Goal: Information Seeking & Learning: Learn about a topic

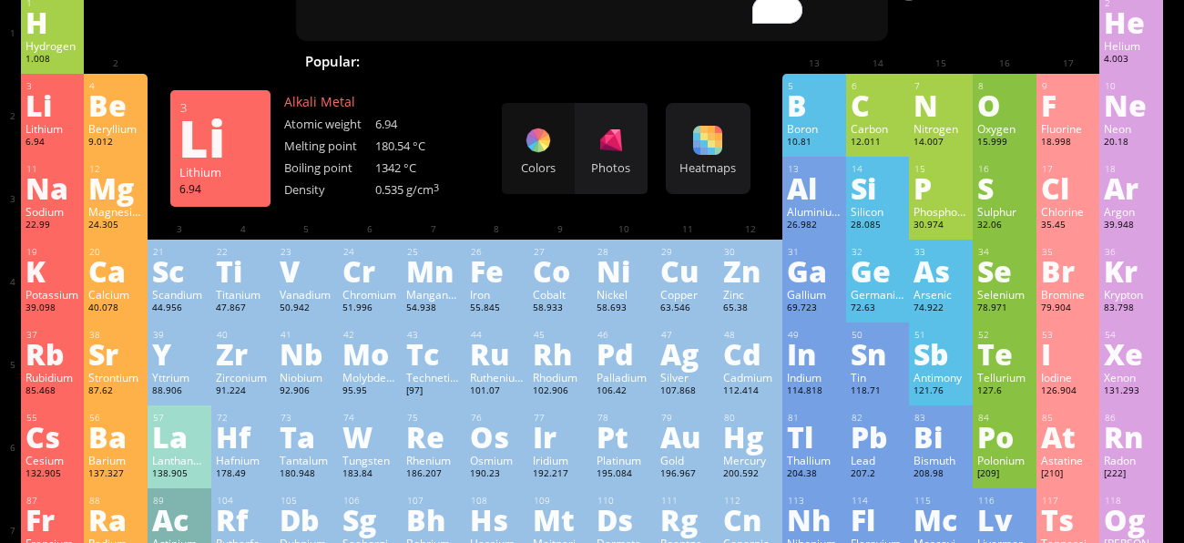
scroll to position [100, 0]
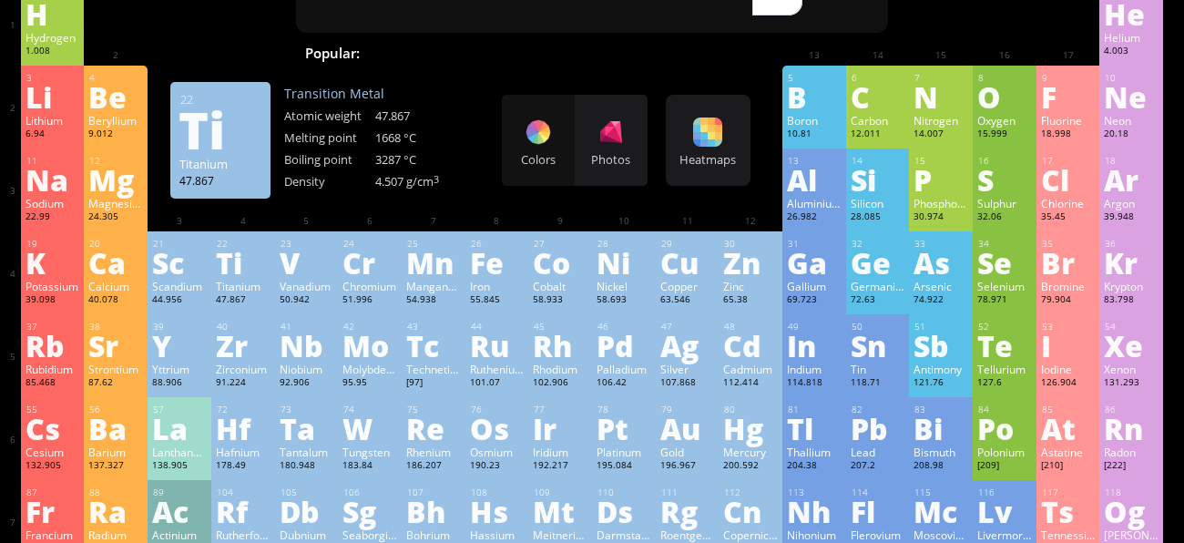
click at [248, 281] on div "Titanium" at bounding box center [243, 286] width 55 height 15
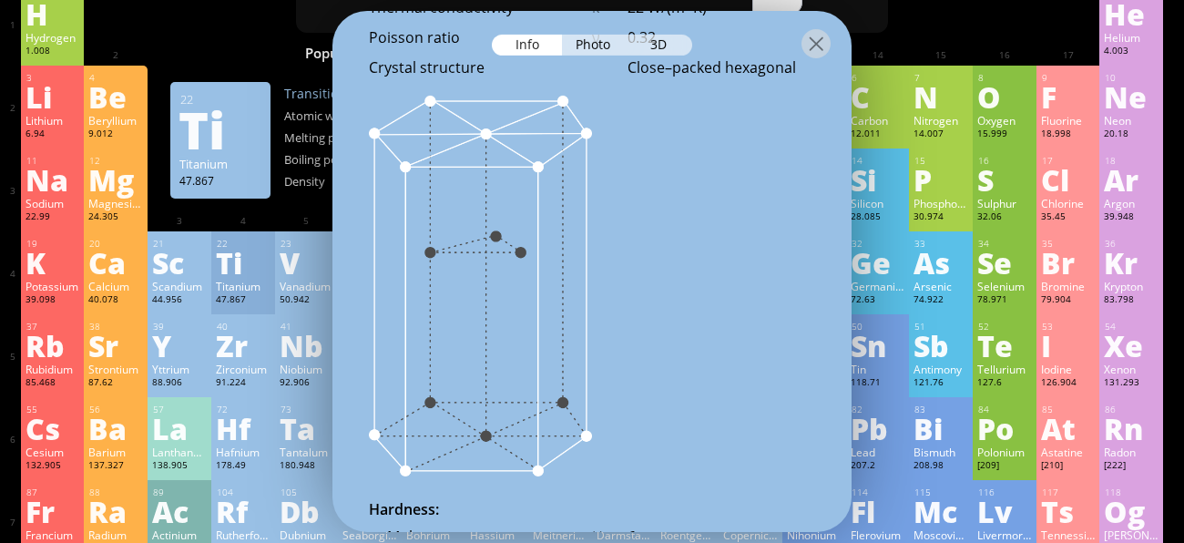
scroll to position [2796, 0]
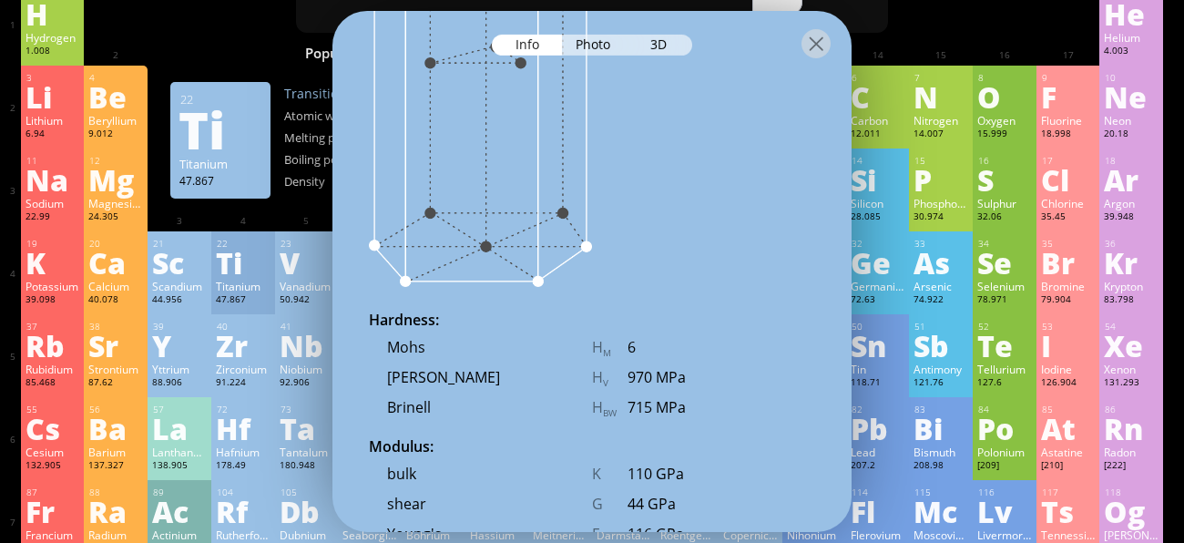
click at [586, 56] on div at bounding box center [591, 43] width 519 height 64
click at [588, 43] on div "Photo" at bounding box center [595, 45] width 66 height 21
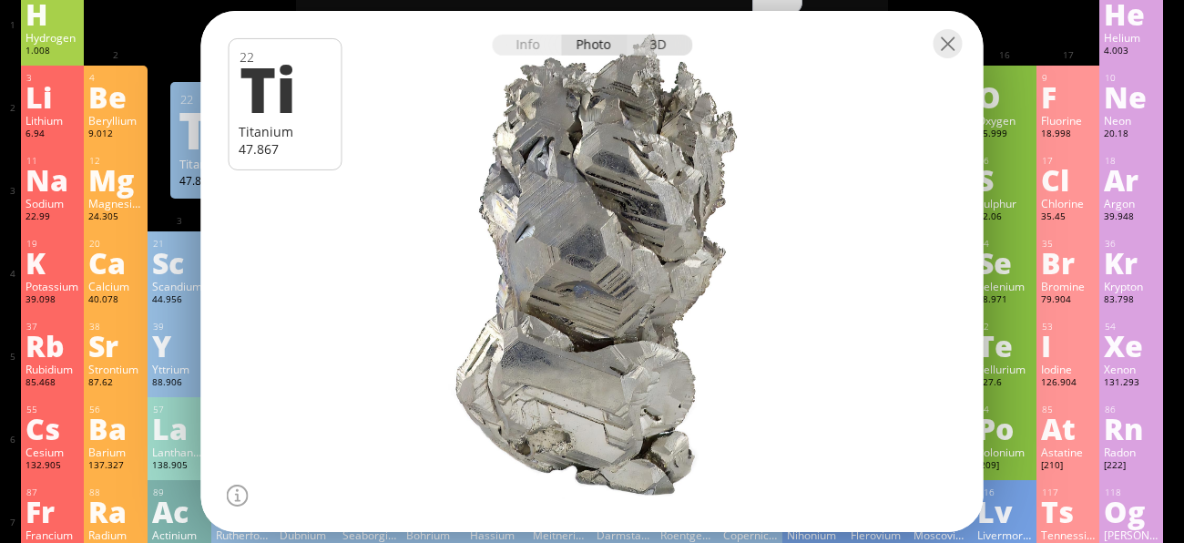
click at [672, 46] on div "3D" at bounding box center [660, 45] width 66 height 21
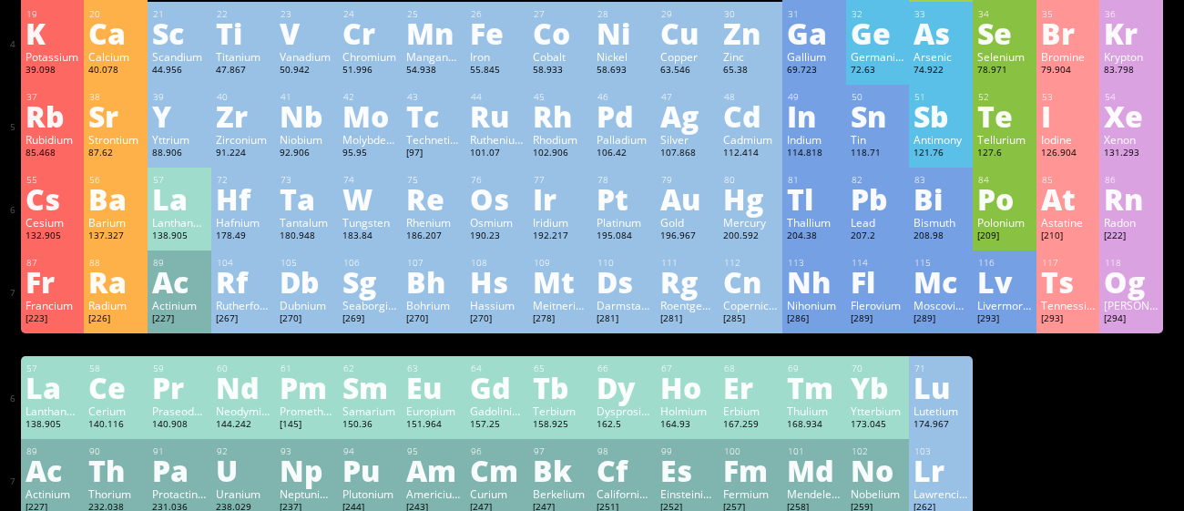
scroll to position [331, 0]
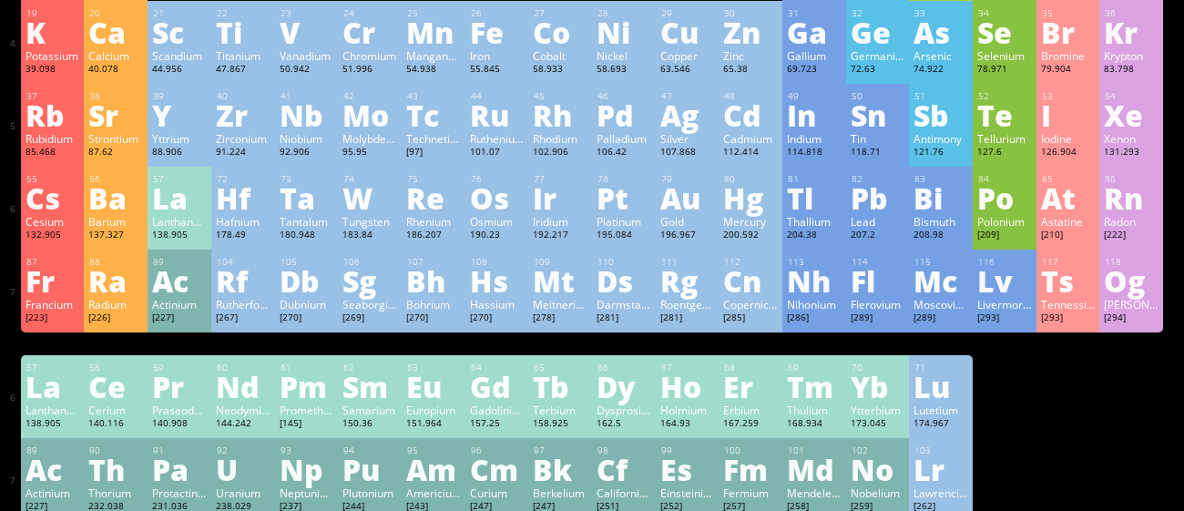
click at [608, 198] on div "Pt" at bounding box center [624, 197] width 55 height 29
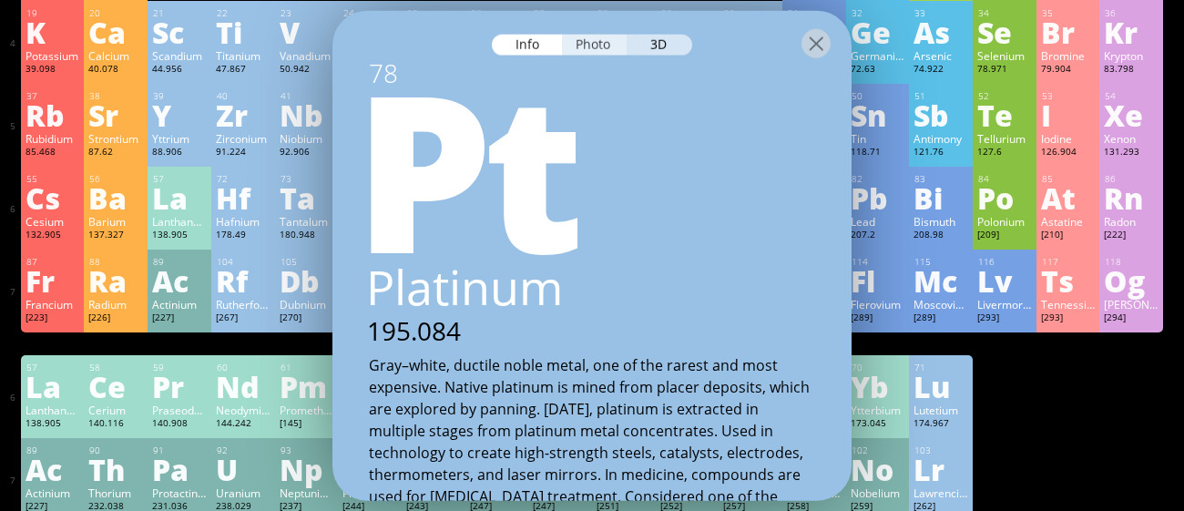
click at [595, 51] on div "Photo" at bounding box center [595, 44] width 66 height 21
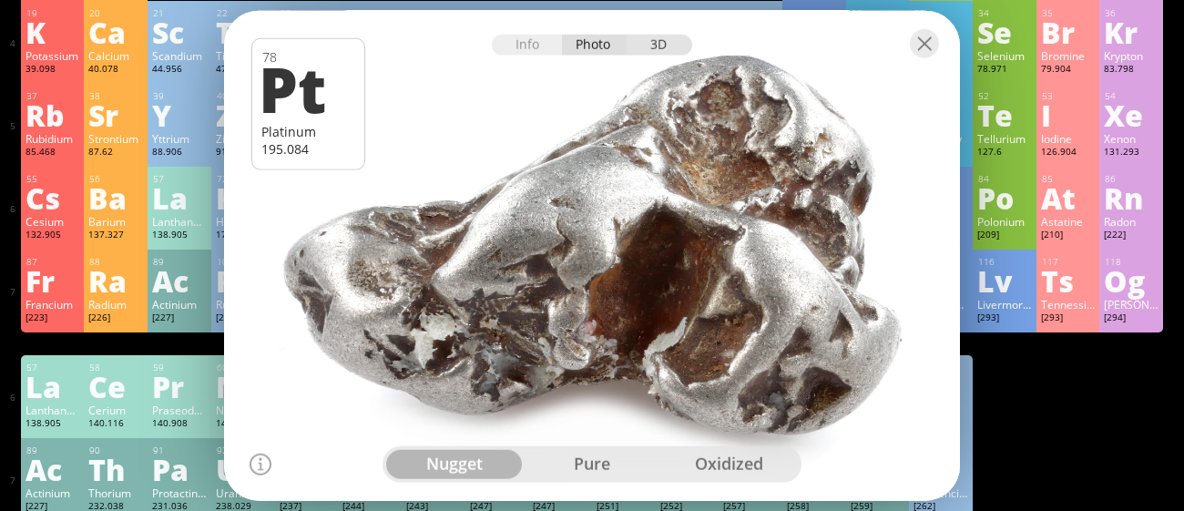
click at [652, 38] on div "3D" at bounding box center [660, 44] width 66 height 21
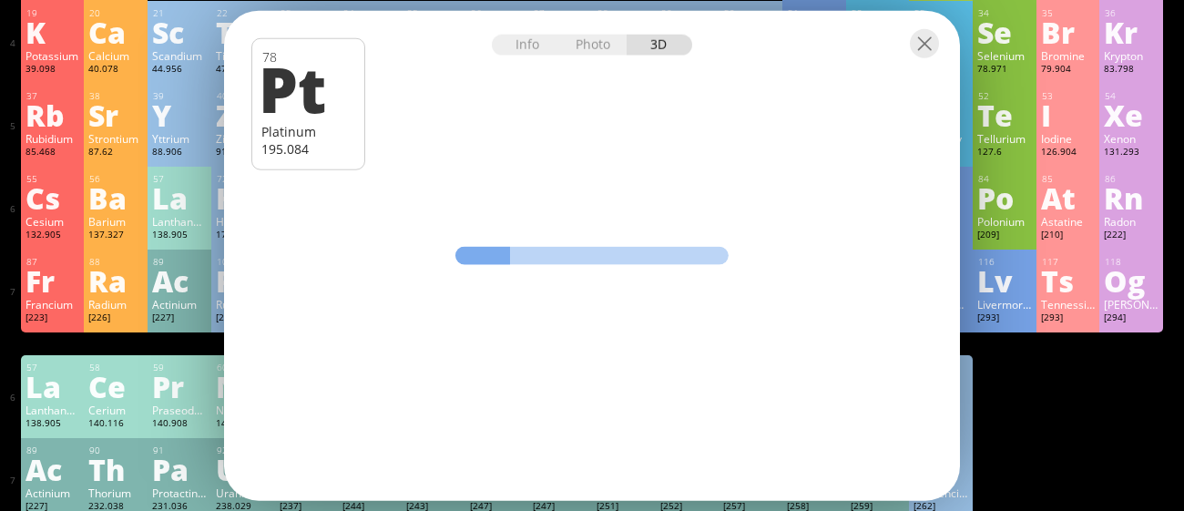
drag, startPoint x: 499, startPoint y: 282, endPoint x: 642, endPoint y: 273, distance: 143.3
click at [642, 273] on div "Info Photo 3D Info Photo 3D 78 Pt Platinum 195.084 Native 0.5g nugget of platin…" at bounding box center [592, 255] width 736 height 491
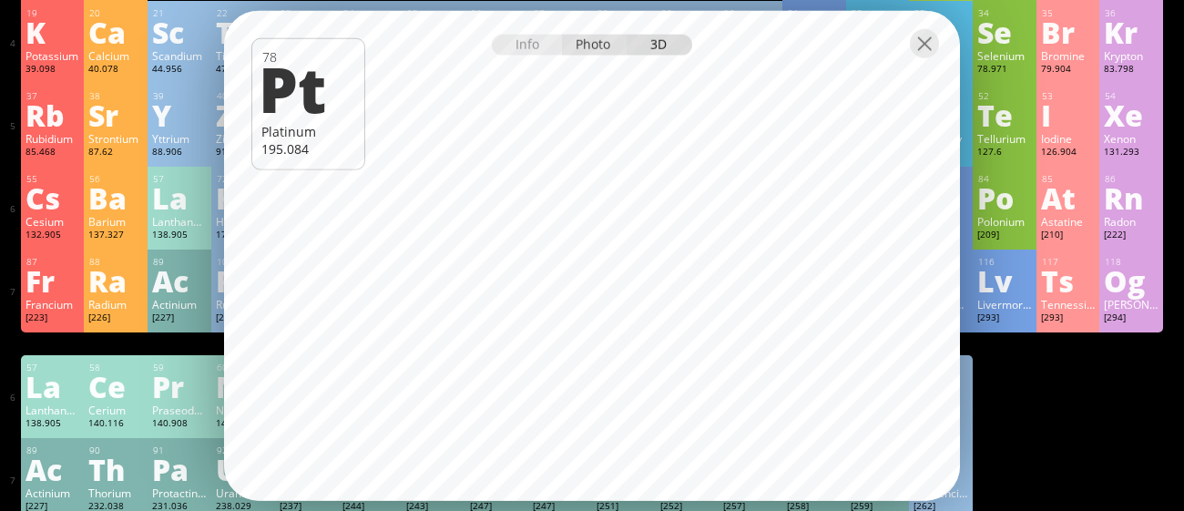
click at [610, 46] on div "Photo" at bounding box center [595, 44] width 66 height 21
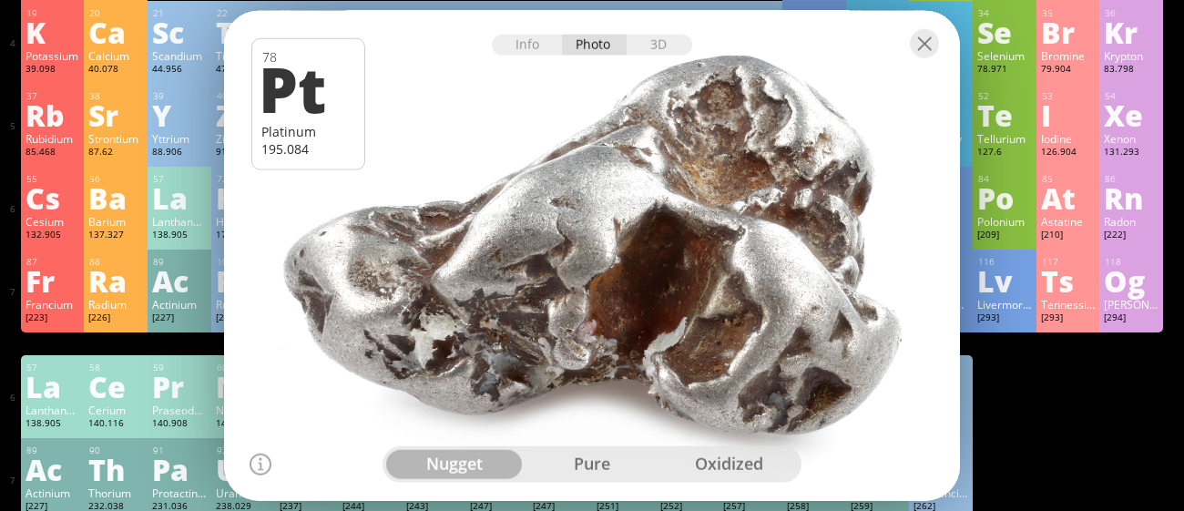
click at [578, 455] on div "pure" at bounding box center [593, 464] width 138 height 29
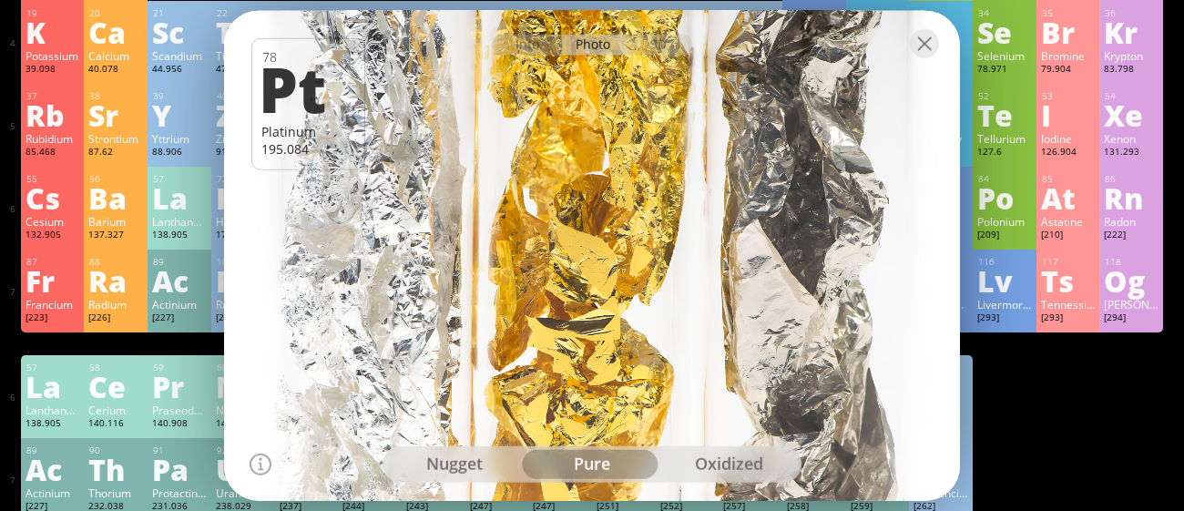
click at [728, 425] on div at bounding box center [591, 255] width 743 height 495
click at [731, 469] on div "oxidized" at bounding box center [729, 464] width 138 height 29
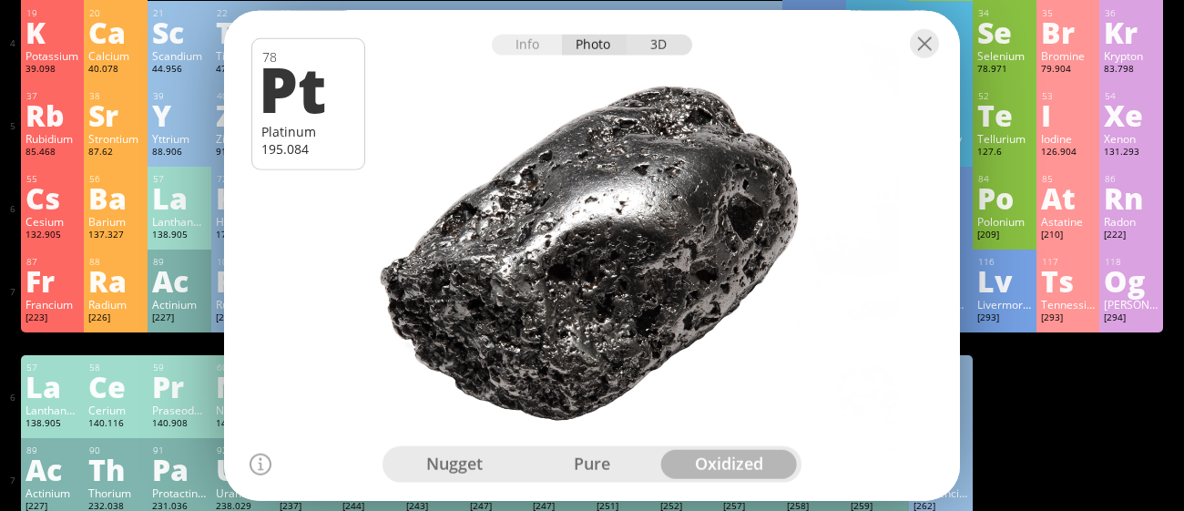
click at [638, 42] on div "3D" at bounding box center [660, 44] width 66 height 21
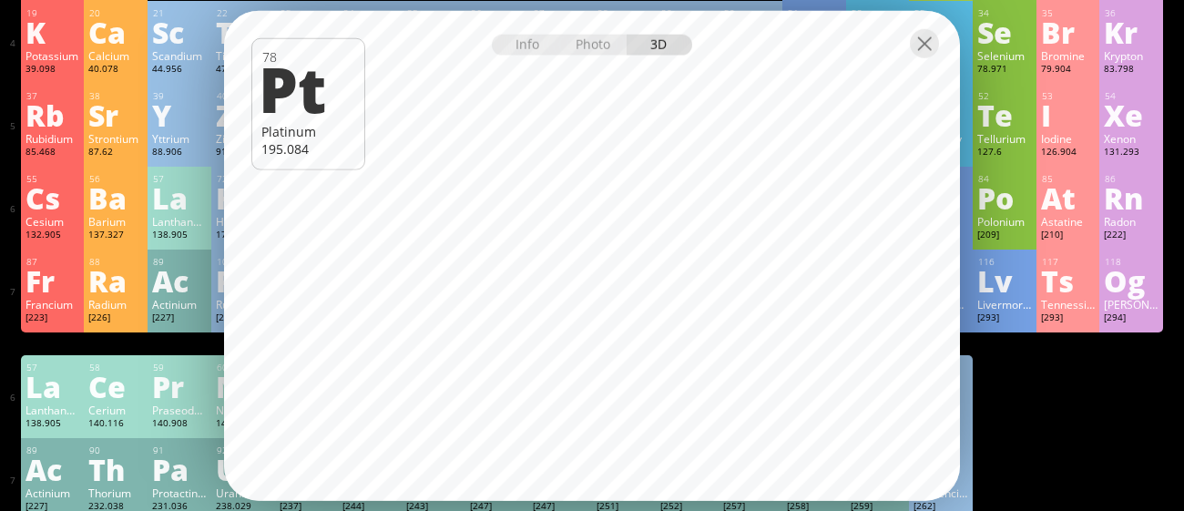
click at [641, 509] on div "[251]" at bounding box center [624, 507] width 55 height 15
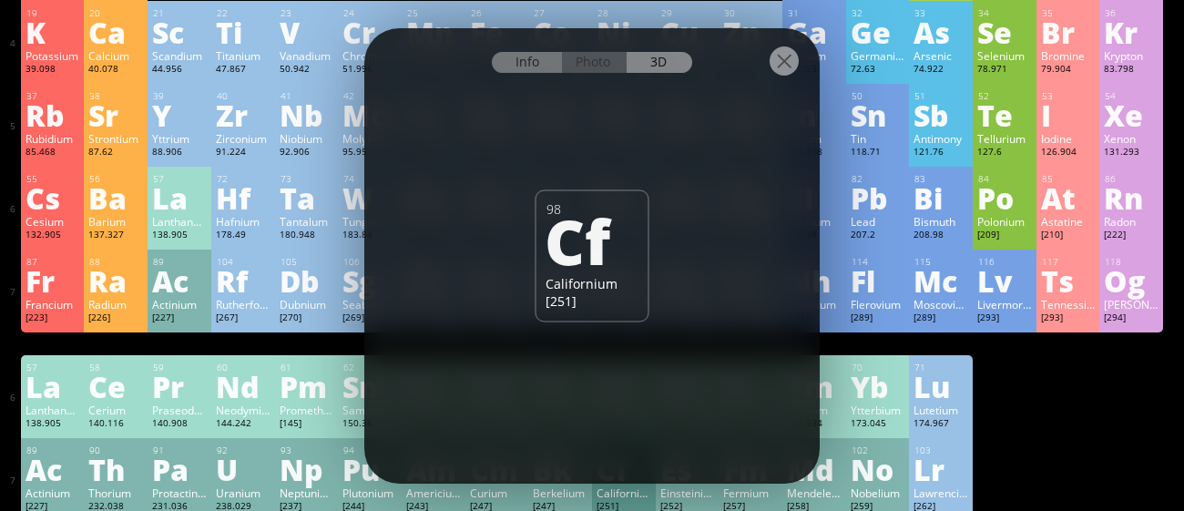
click at [546, 64] on div "Info" at bounding box center [527, 62] width 70 height 21
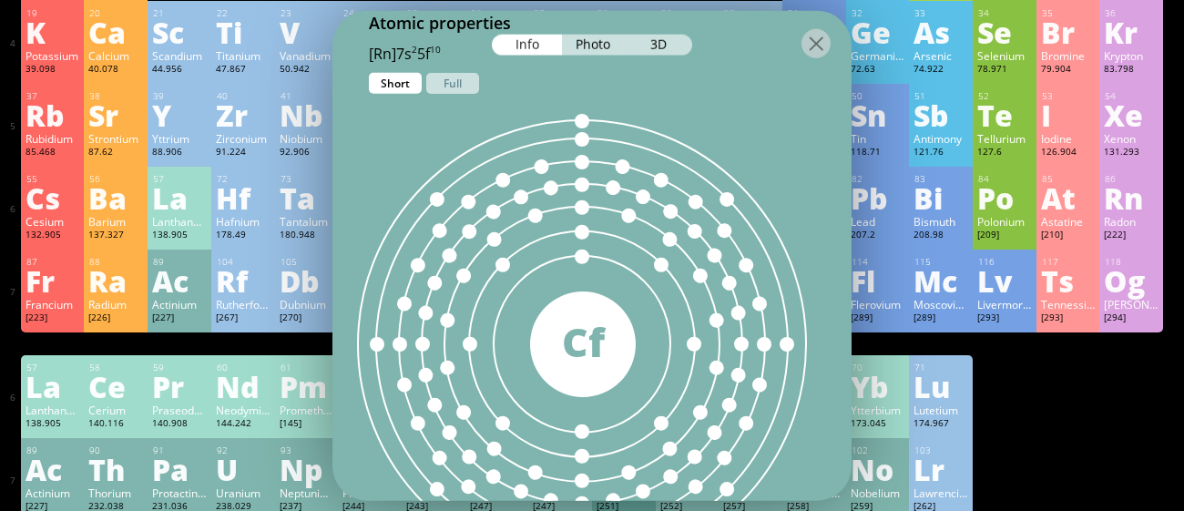
scroll to position [1053, 0]
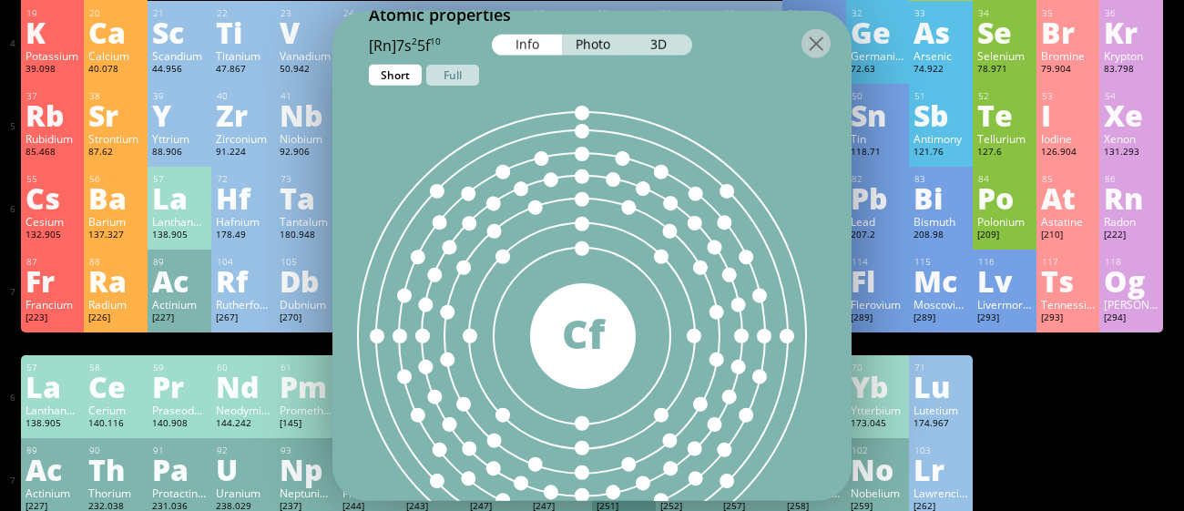
click at [461, 65] on div at bounding box center [591, 42] width 519 height 64
click at [460, 54] on div at bounding box center [591, 42] width 519 height 64
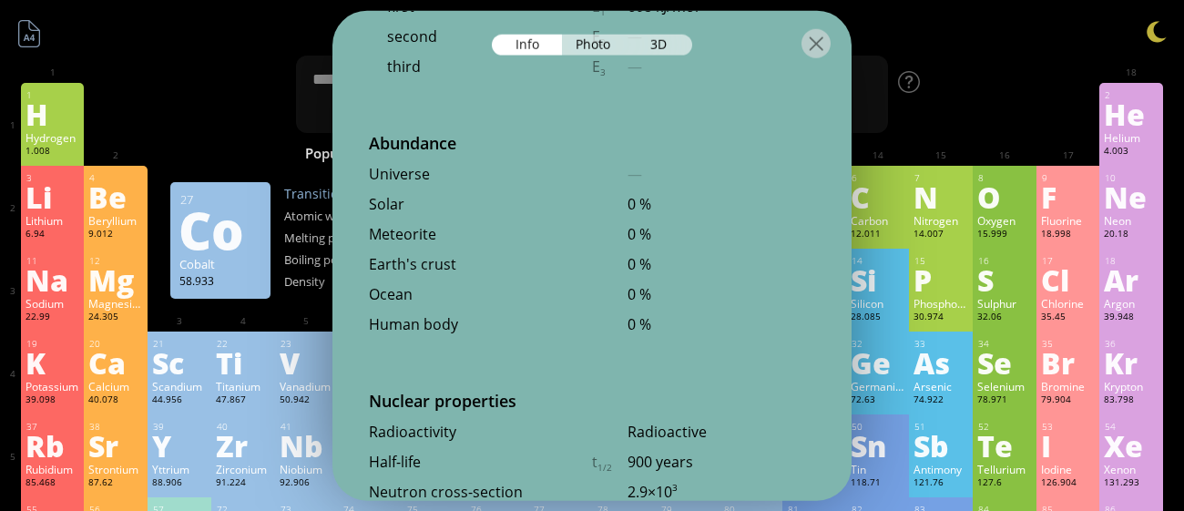
scroll to position [4301, 0]
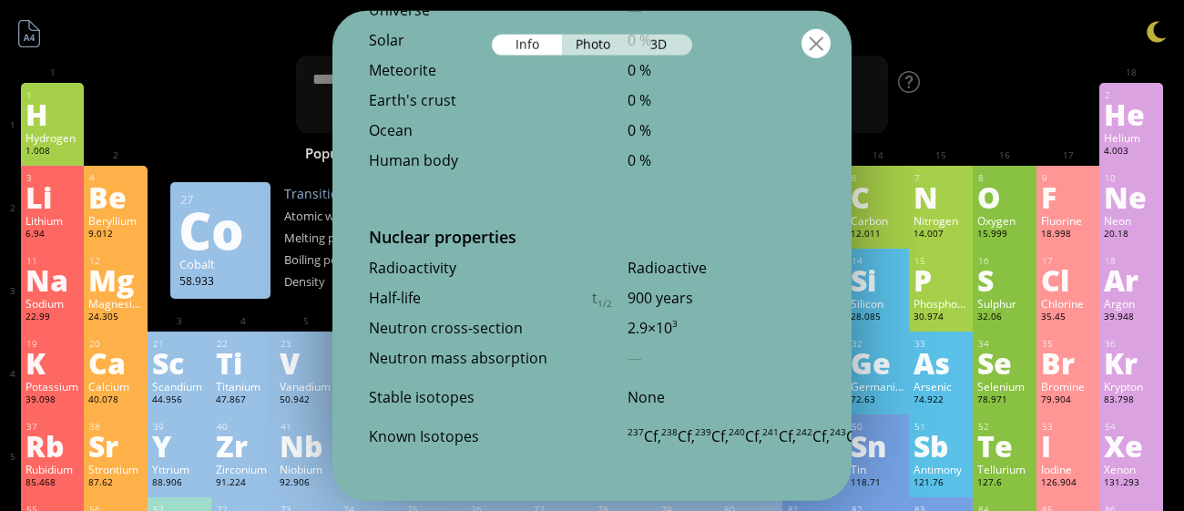
click at [814, 46] on div at bounding box center [816, 42] width 29 height 29
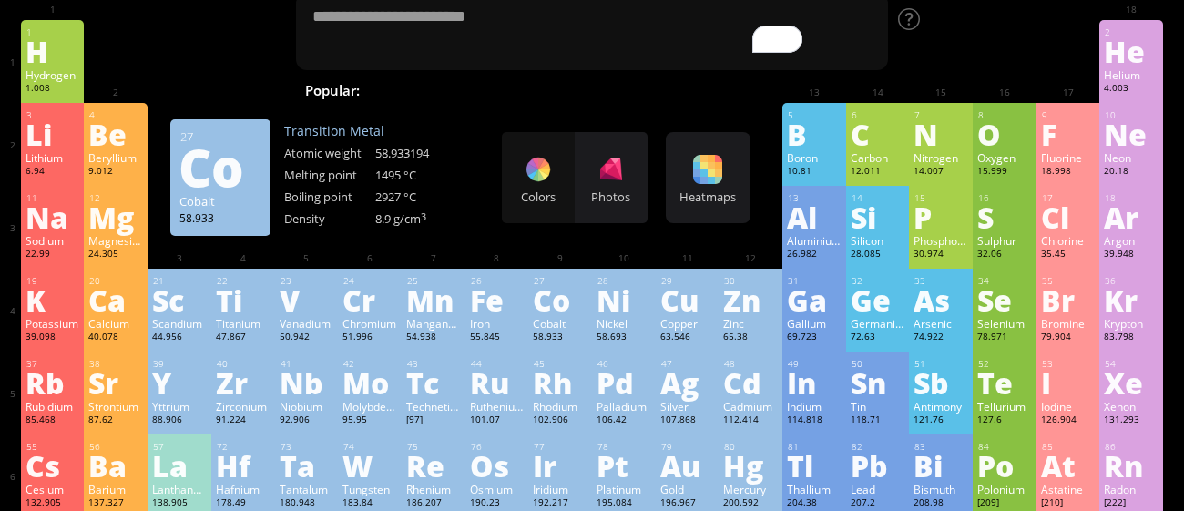
scroll to position [71, 0]
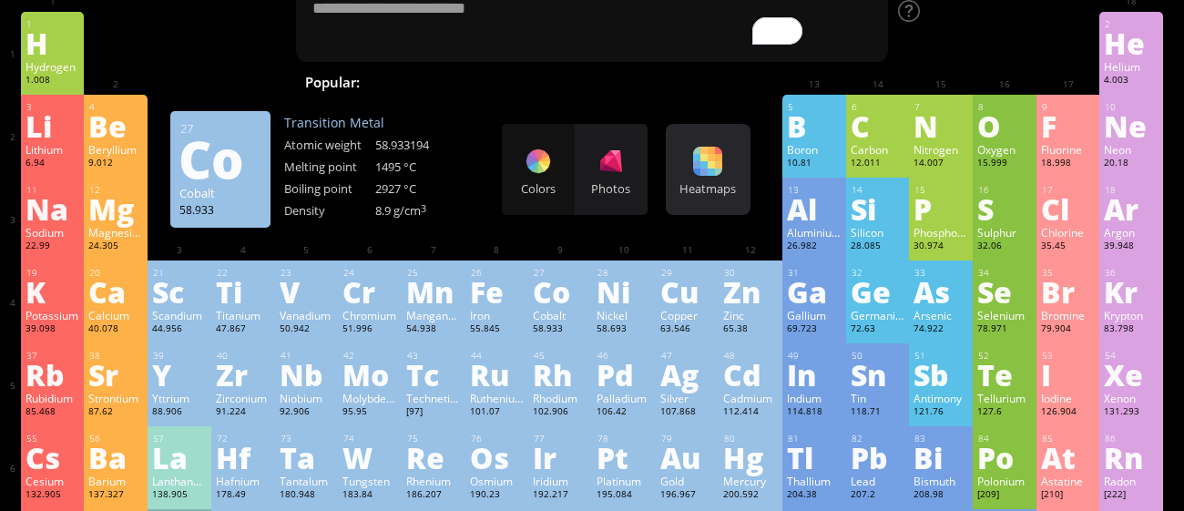
click at [734, 174] on div "Heatmaps Heatmaps Normal mode Melting point Boiling point Density Atomic weight…" at bounding box center [708, 169] width 85 height 91
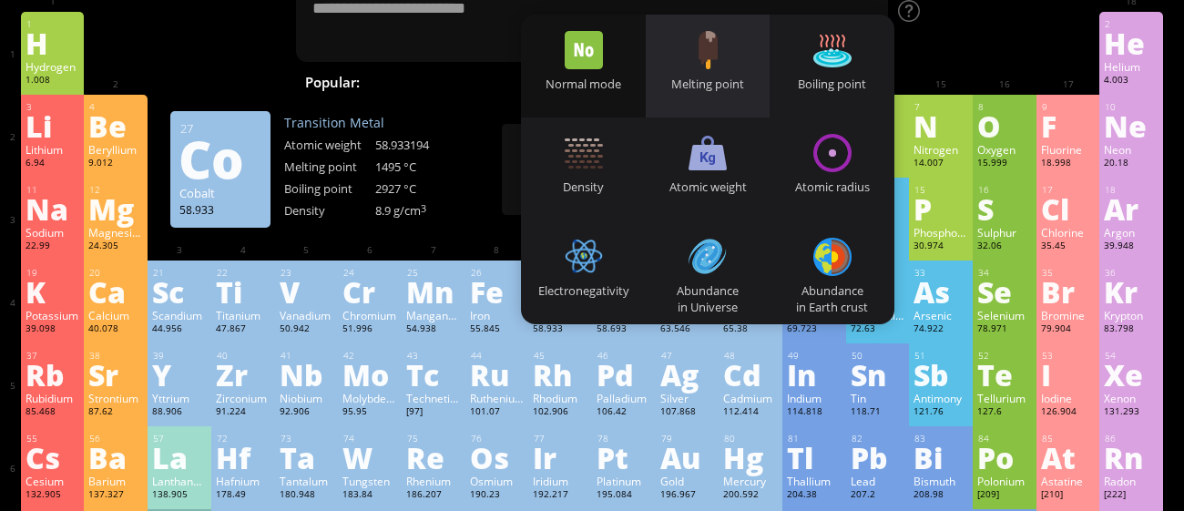
click at [729, 46] on div "Melting point" at bounding box center [708, 66] width 125 height 103
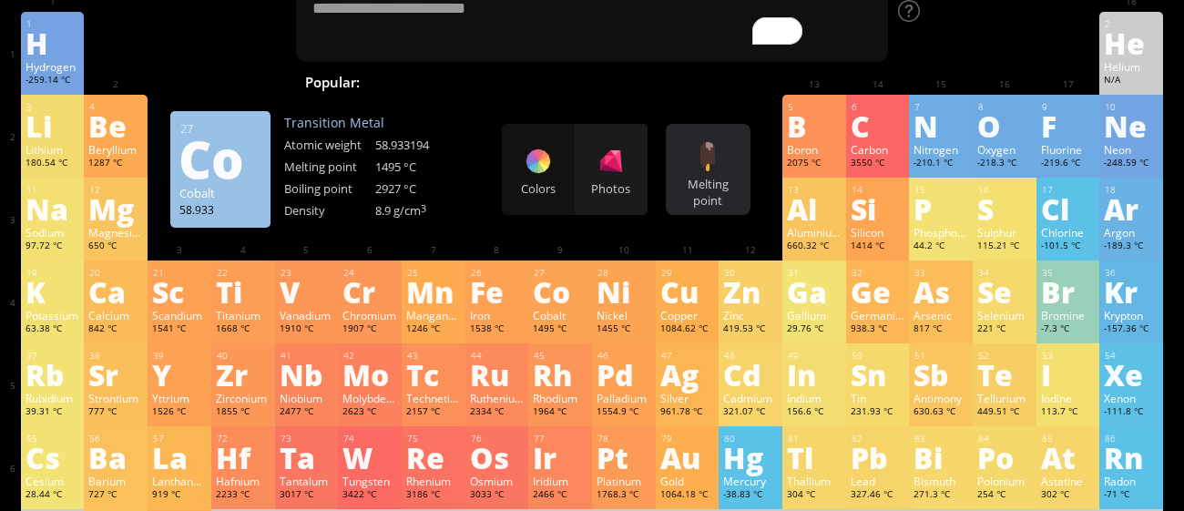
click at [710, 173] on div "Melting point Heatmaps Normal mode Melting point Boiling point Density Atomic w…" at bounding box center [708, 169] width 85 height 91
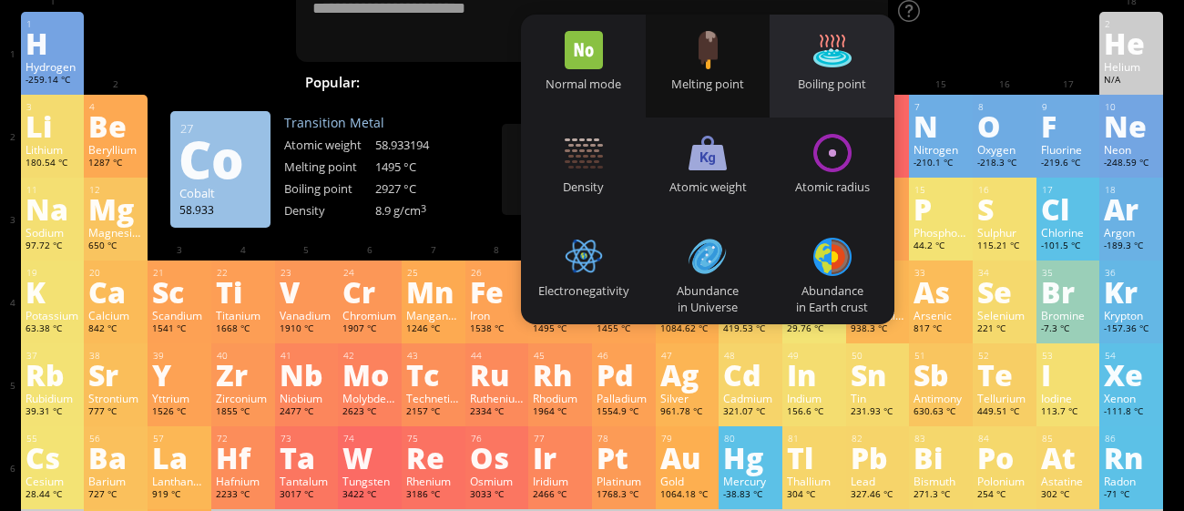
click at [826, 93] on div "Boiling point" at bounding box center [832, 66] width 125 height 103
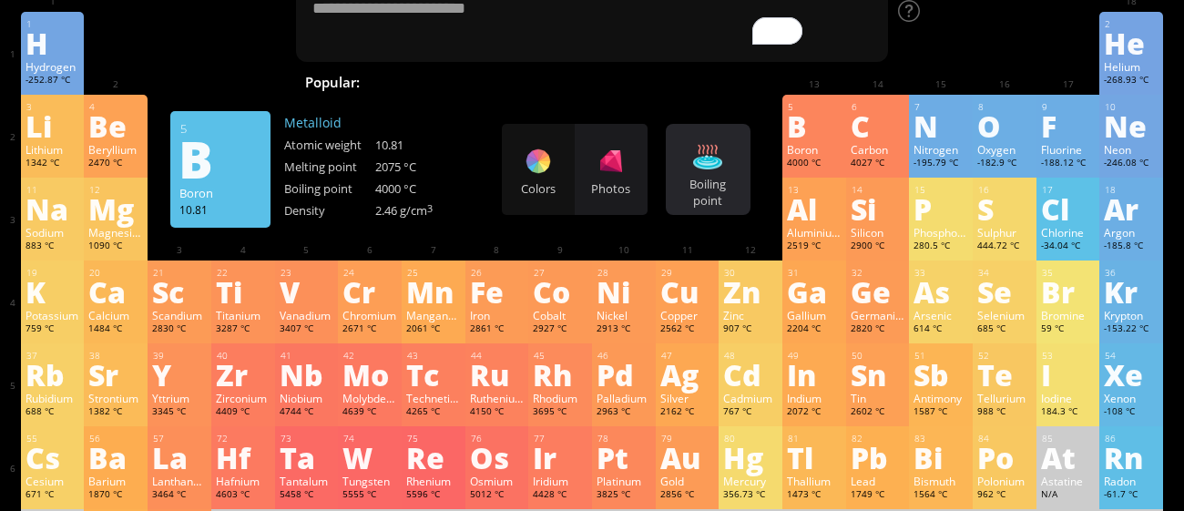
click at [728, 192] on div "Boiling point" at bounding box center [708, 192] width 76 height 33
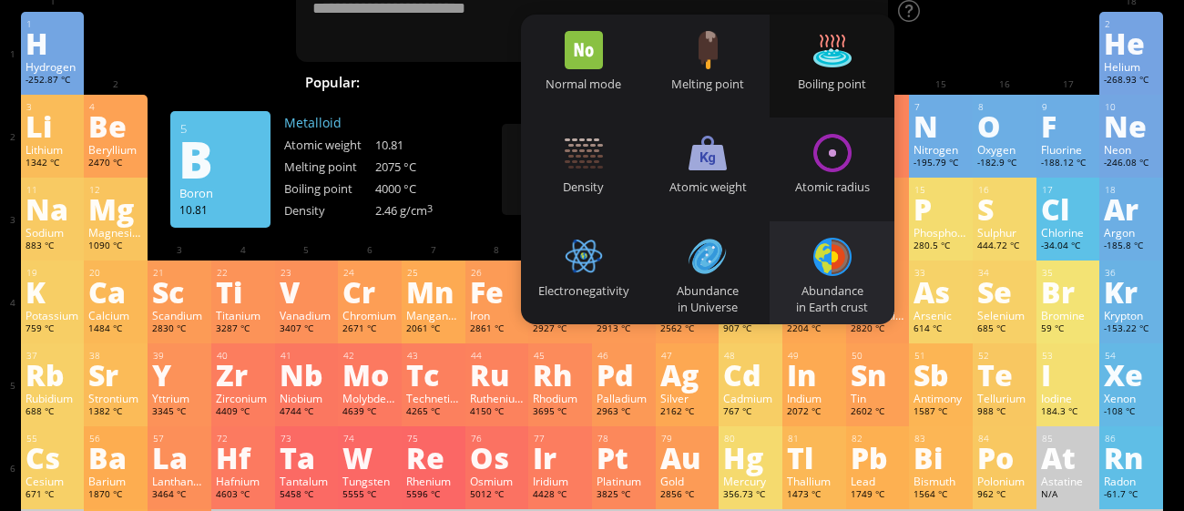
click at [830, 273] on div at bounding box center [832, 257] width 38 height 38
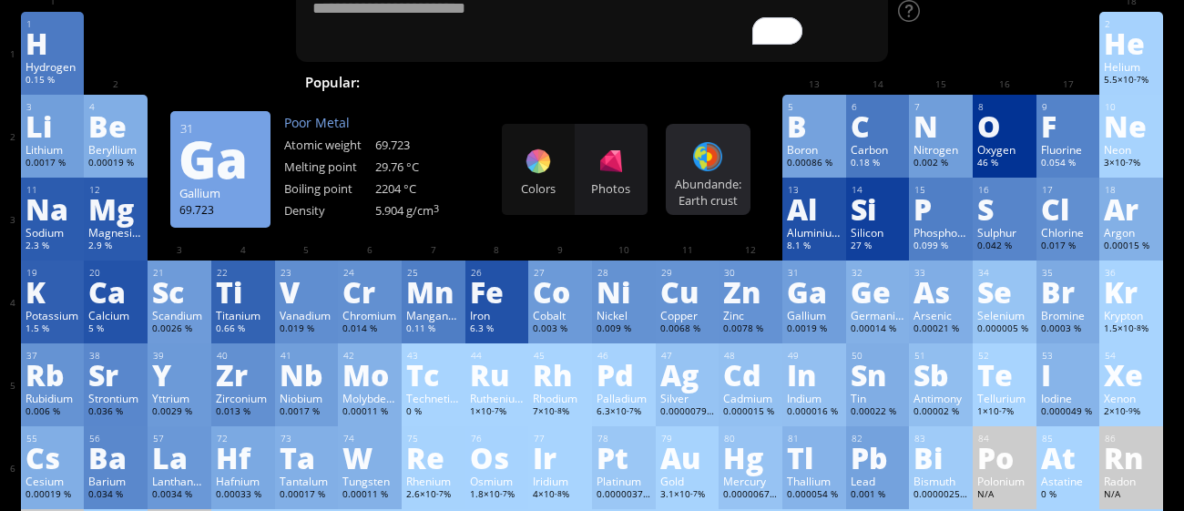
click at [702, 199] on div "Abundande: Earth crust" at bounding box center [708, 192] width 76 height 33
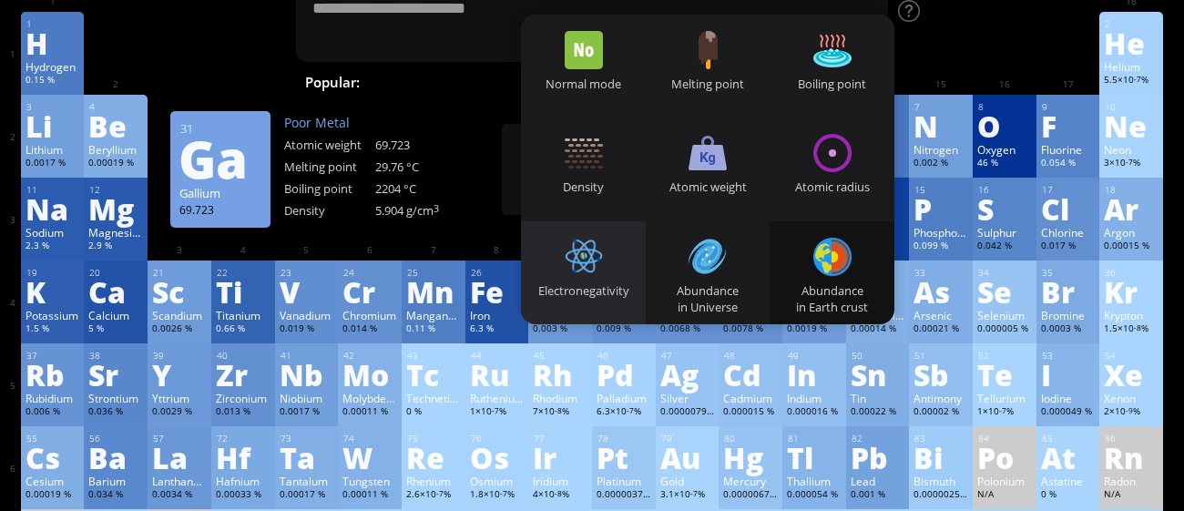
click at [575, 285] on div "Electronegativity" at bounding box center [583, 290] width 125 height 16
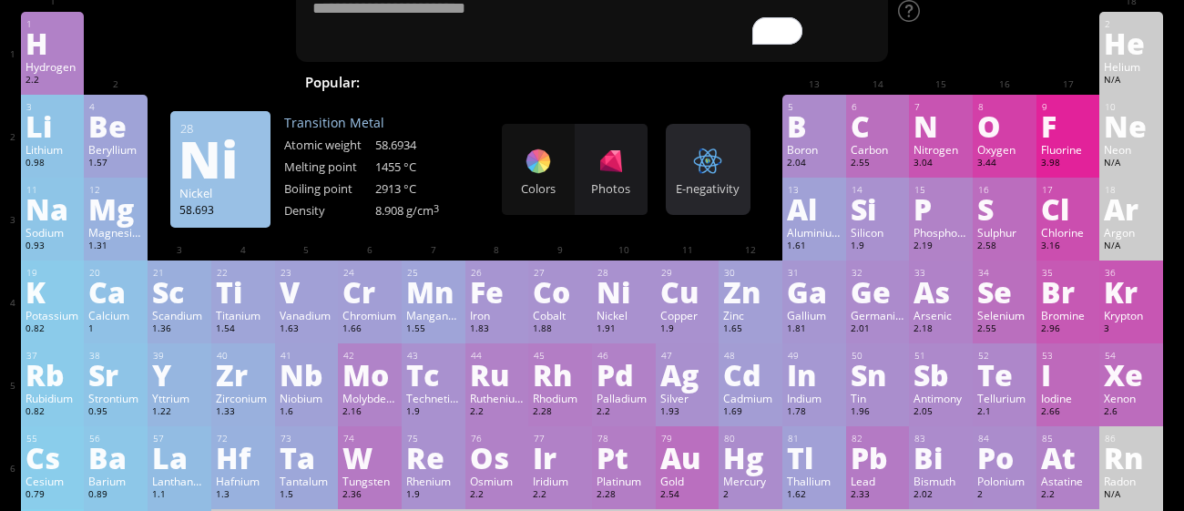
click at [708, 184] on div "E-negativity" at bounding box center [708, 188] width 76 height 16
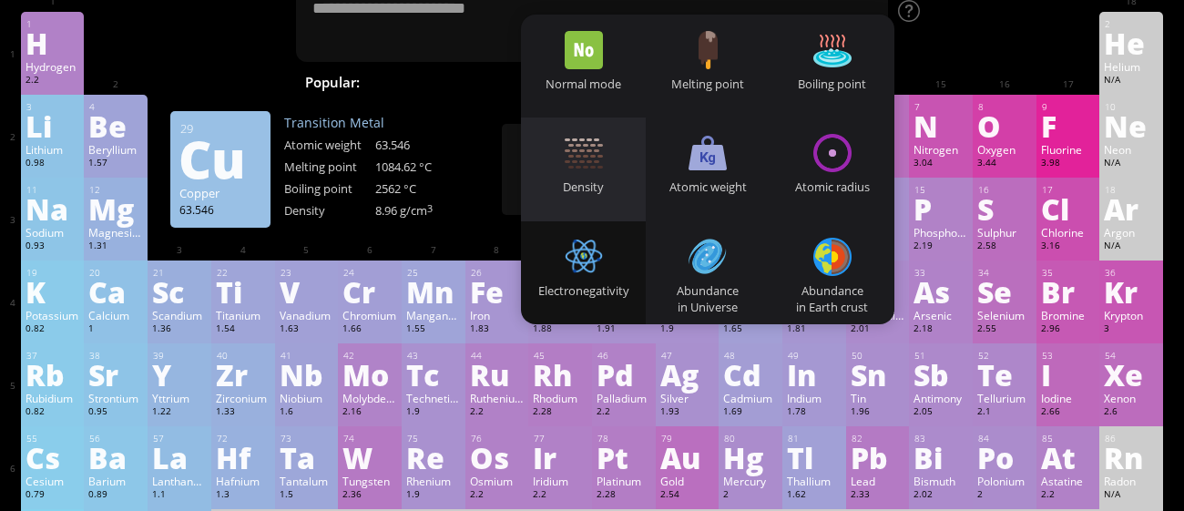
click at [579, 163] on div at bounding box center [584, 153] width 38 height 38
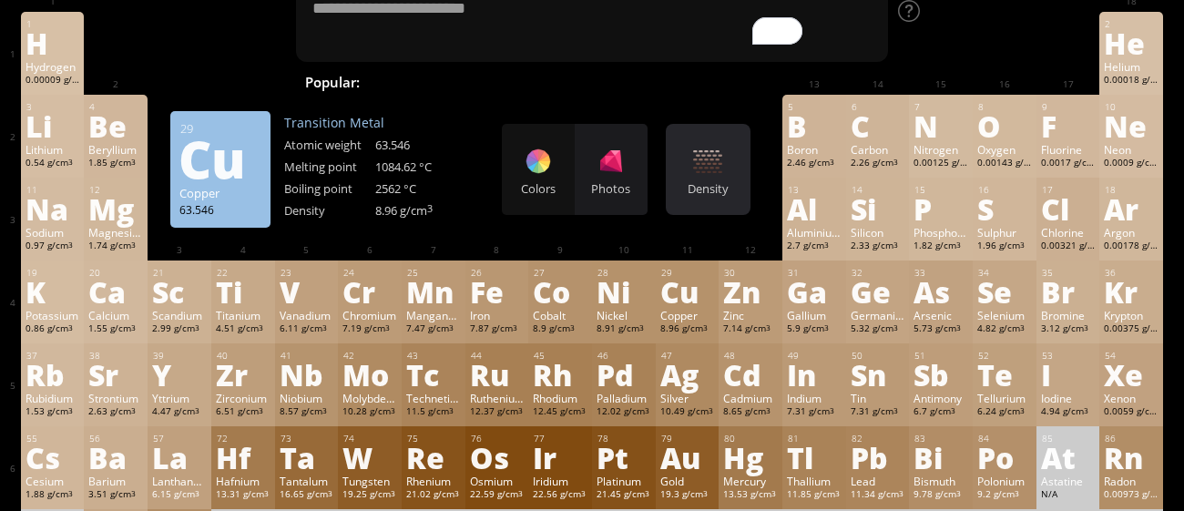
click at [718, 195] on div "Density" at bounding box center [708, 188] width 76 height 16
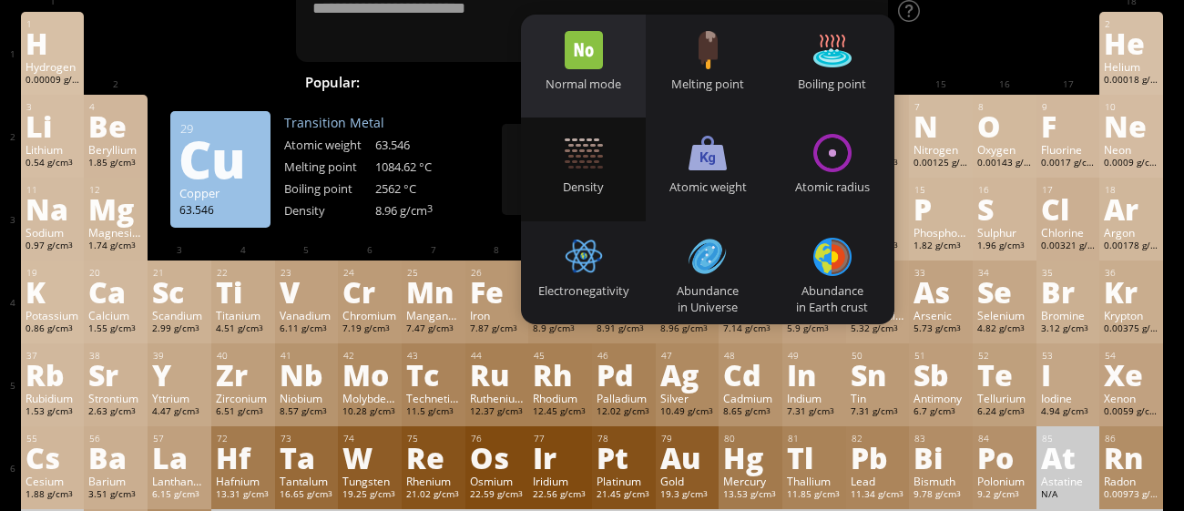
click at [585, 64] on div at bounding box center [584, 50] width 38 height 38
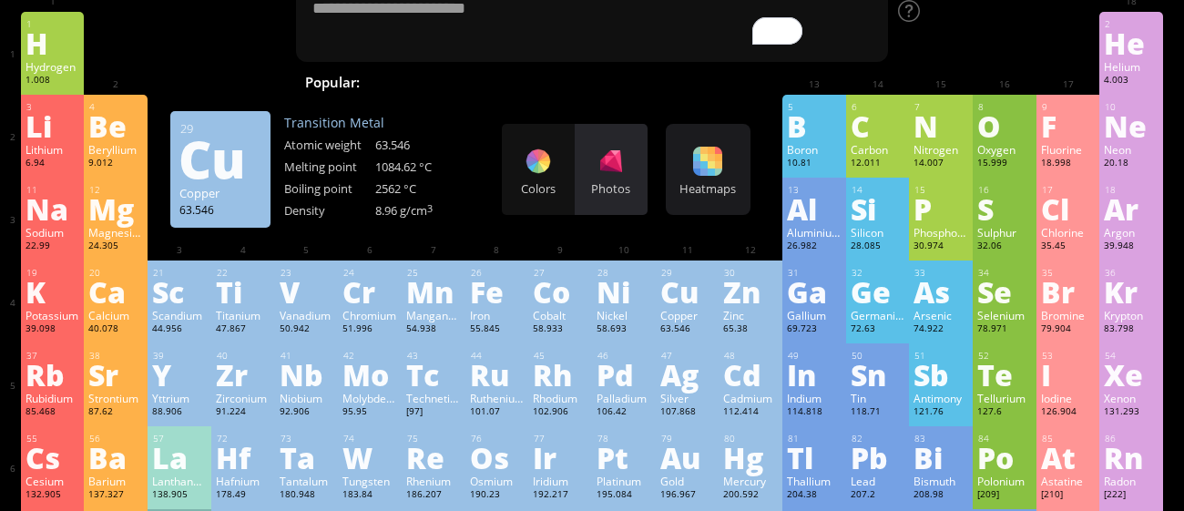
click at [591, 164] on div "Photos" at bounding box center [611, 169] width 73 height 91
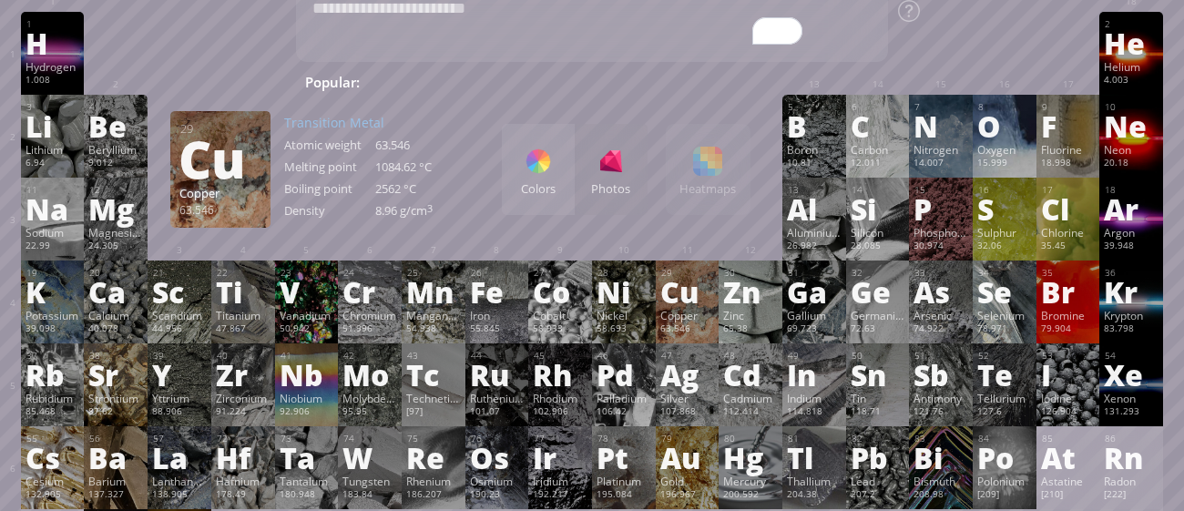
click at [598, 171] on div "Colors Photos" at bounding box center [575, 169] width 146 height 91
click at [537, 182] on div "Colors" at bounding box center [538, 188] width 73 height 16
click at [608, 186] on div "Photos" at bounding box center [611, 188] width 73 height 16
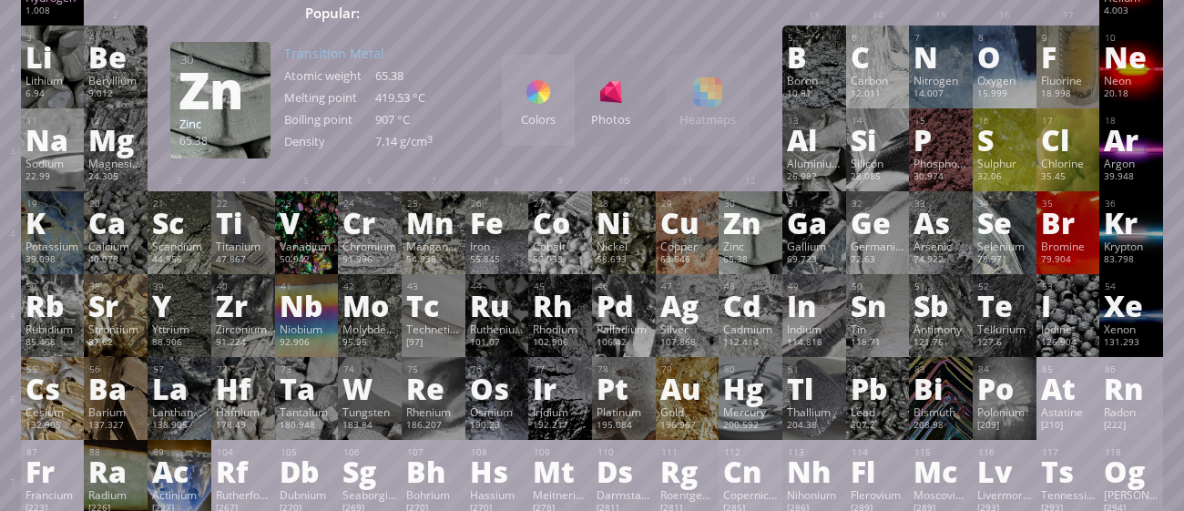
scroll to position [141, 0]
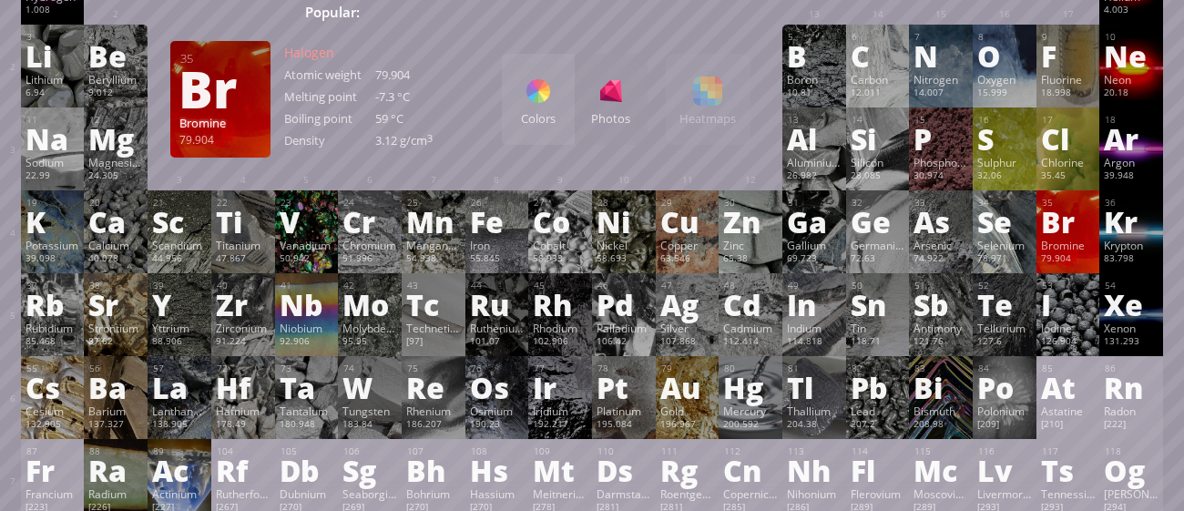
click at [1067, 251] on div "Bromine" at bounding box center [1068, 245] width 55 height 15
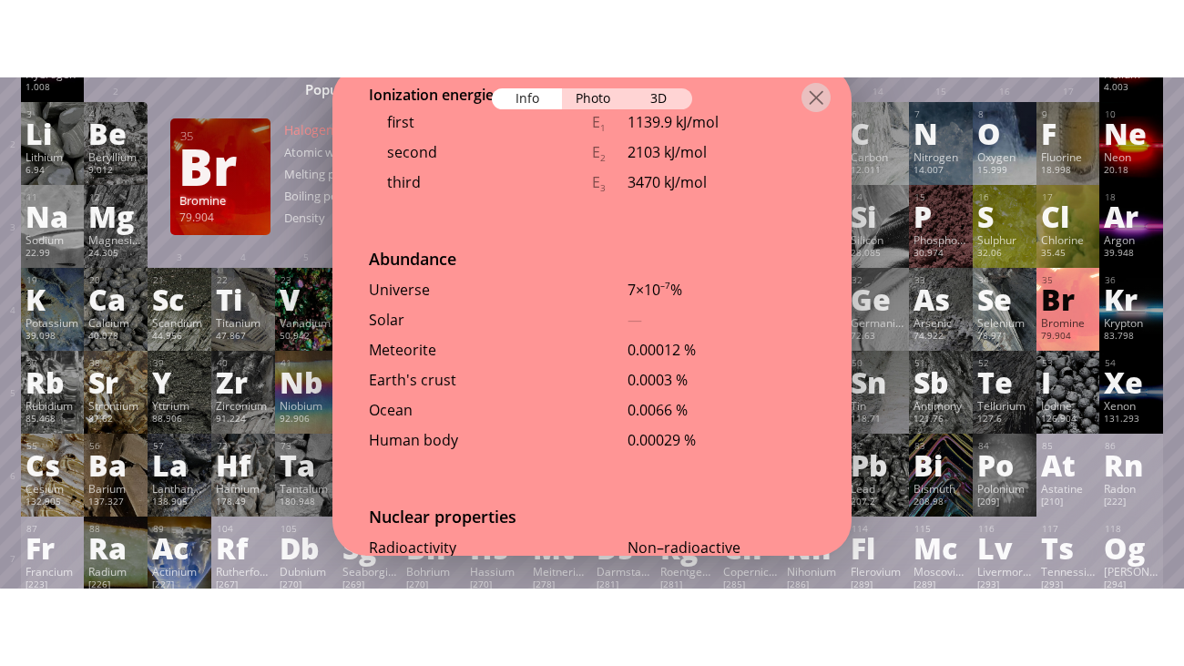
scroll to position [3974, 0]
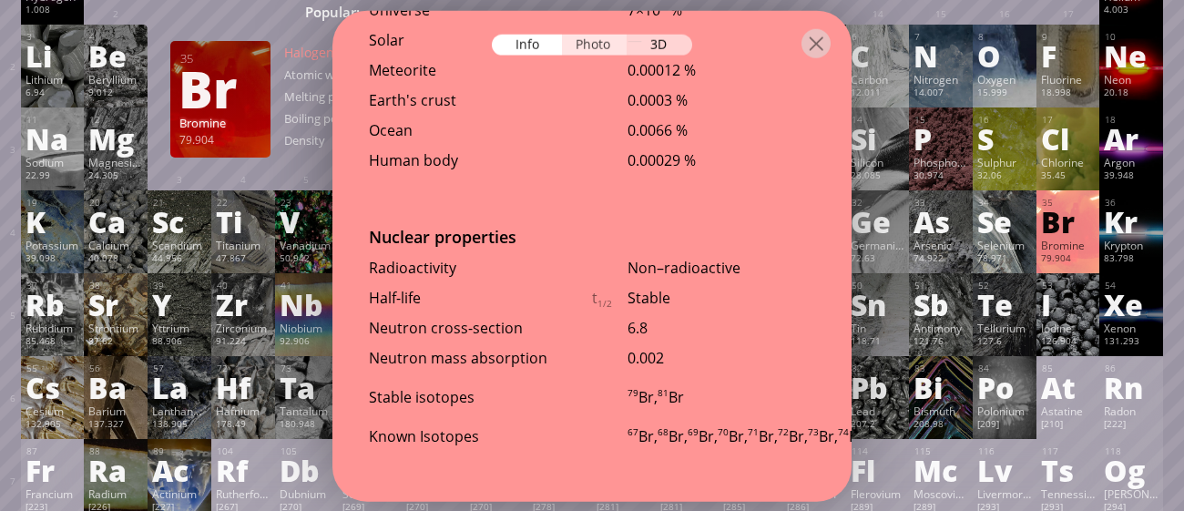
click at [601, 45] on div "Photo" at bounding box center [595, 44] width 66 height 21
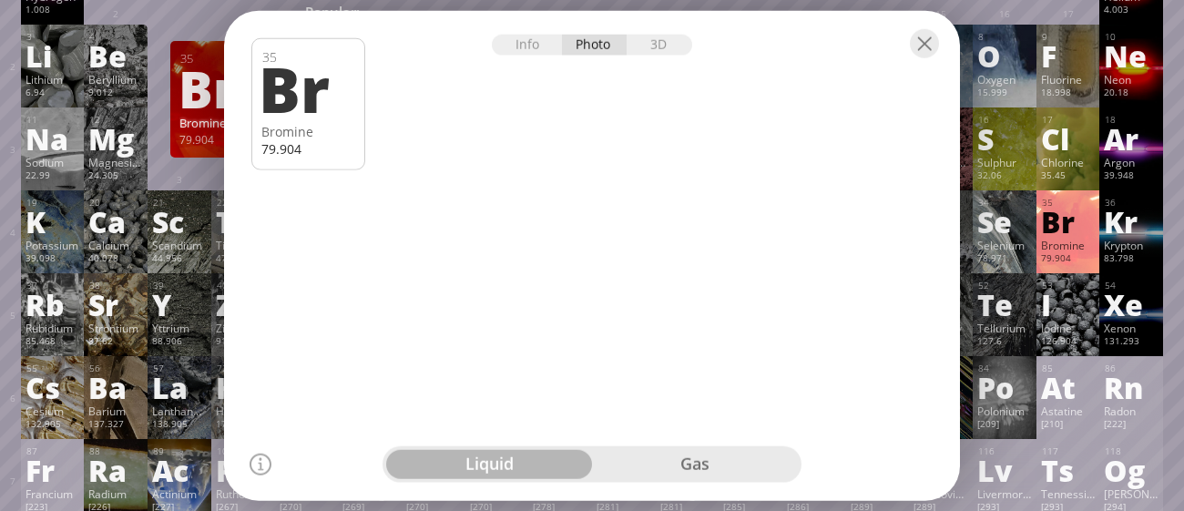
click at [674, 466] on div "gas" at bounding box center [695, 464] width 206 height 29
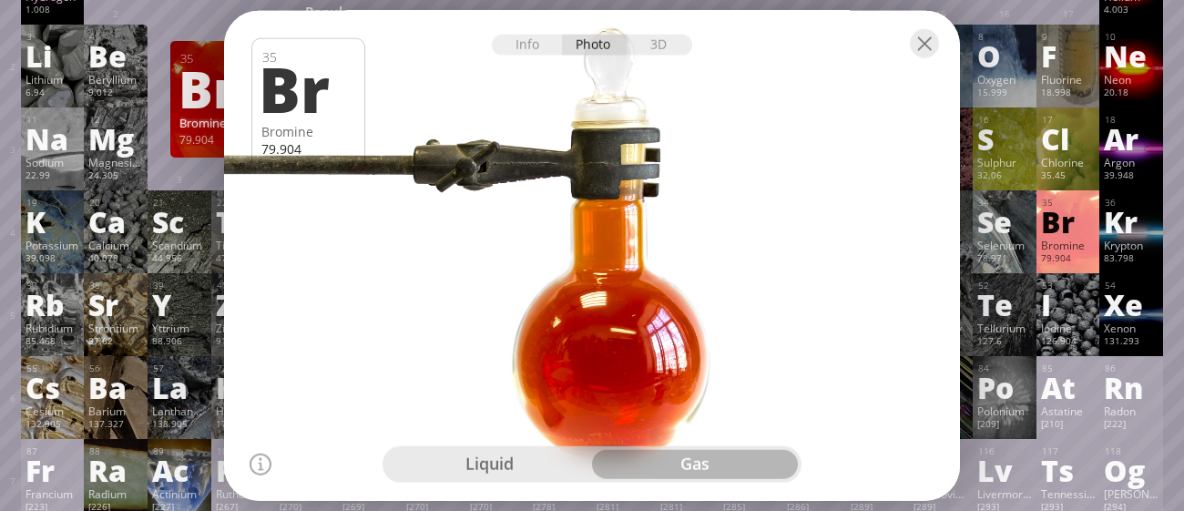
drag, startPoint x: 614, startPoint y: 279, endPoint x: 717, endPoint y: 233, distance: 112.5
click at [717, 233] on div at bounding box center [591, 255] width 743 height 495
click at [914, 35] on div at bounding box center [924, 42] width 29 height 29
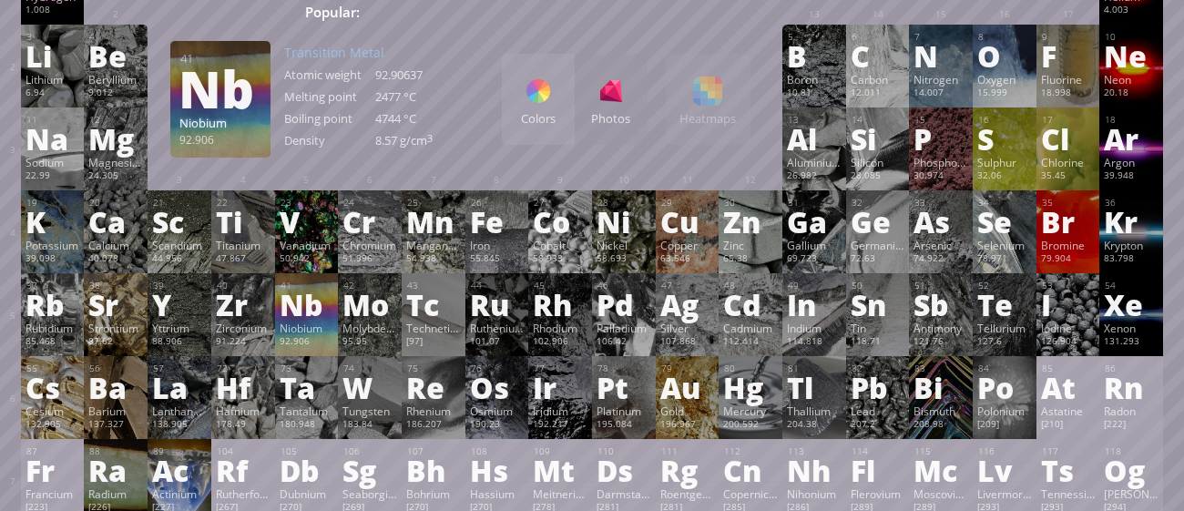
click at [299, 334] on div "Niobium" at bounding box center [307, 328] width 55 height 15
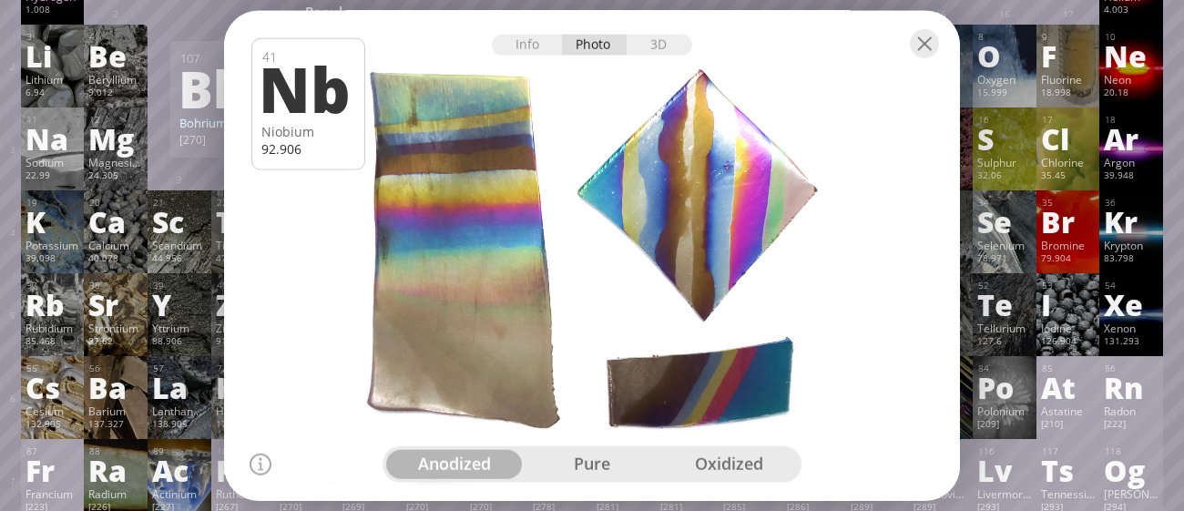
click at [595, 474] on div "pure" at bounding box center [593, 464] width 138 height 29
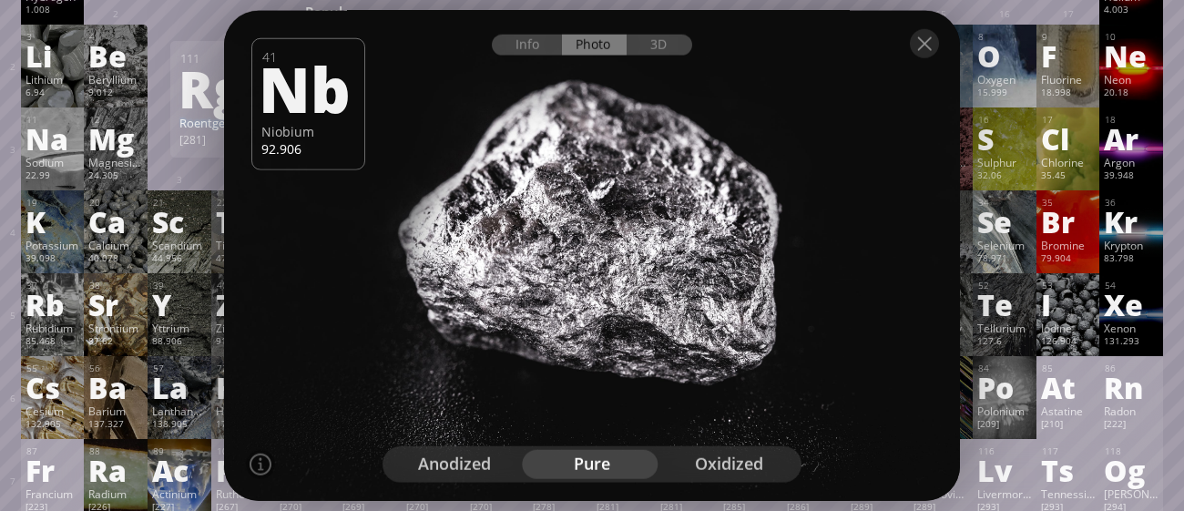
click at [704, 475] on div "oxidized" at bounding box center [729, 464] width 138 height 29
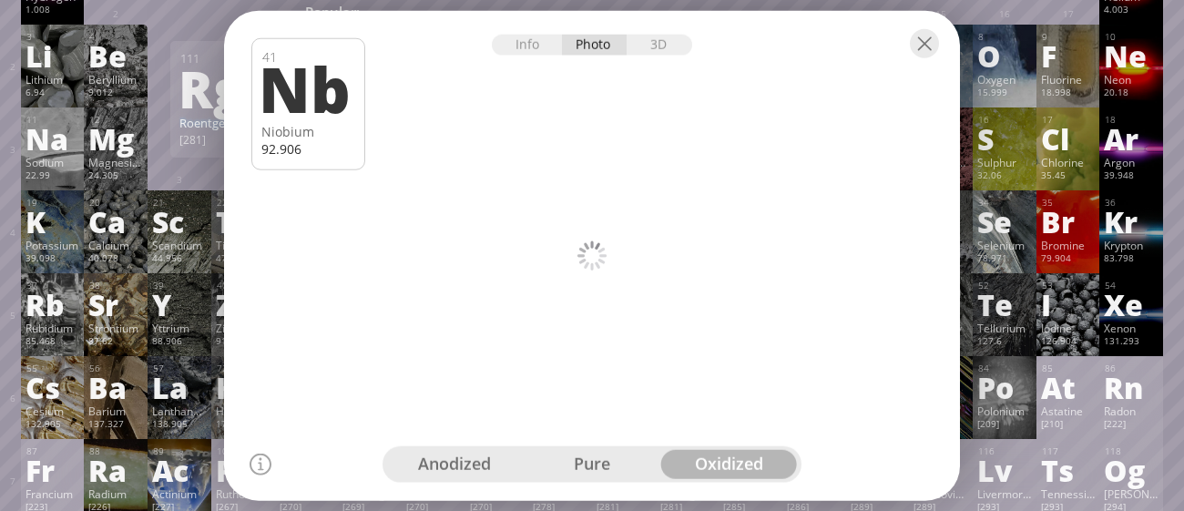
click at [415, 458] on div "anodized" at bounding box center [455, 464] width 138 height 29
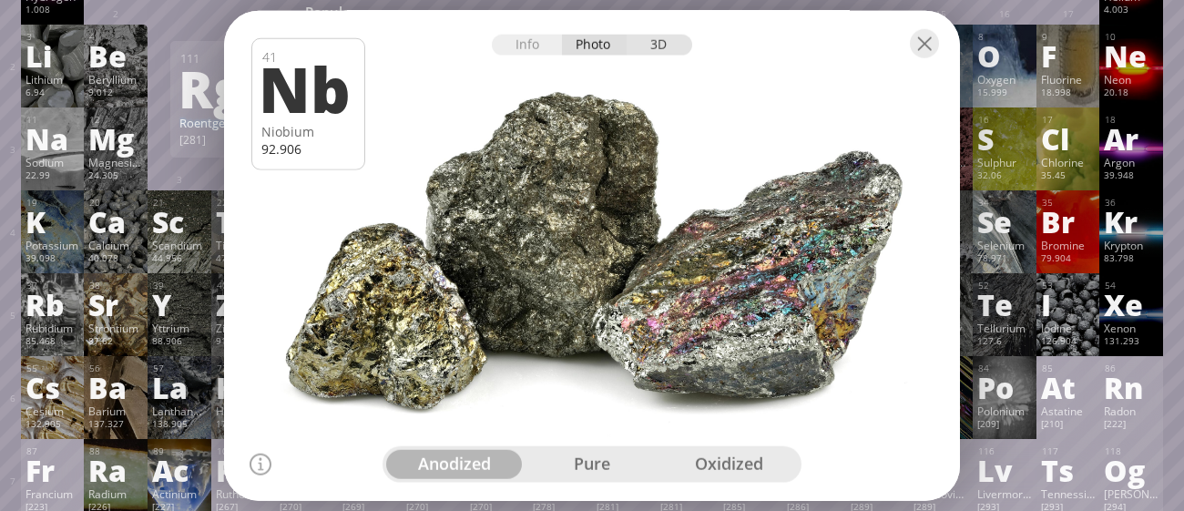
click at [638, 46] on div "3D" at bounding box center [660, 44] width 66 height 21
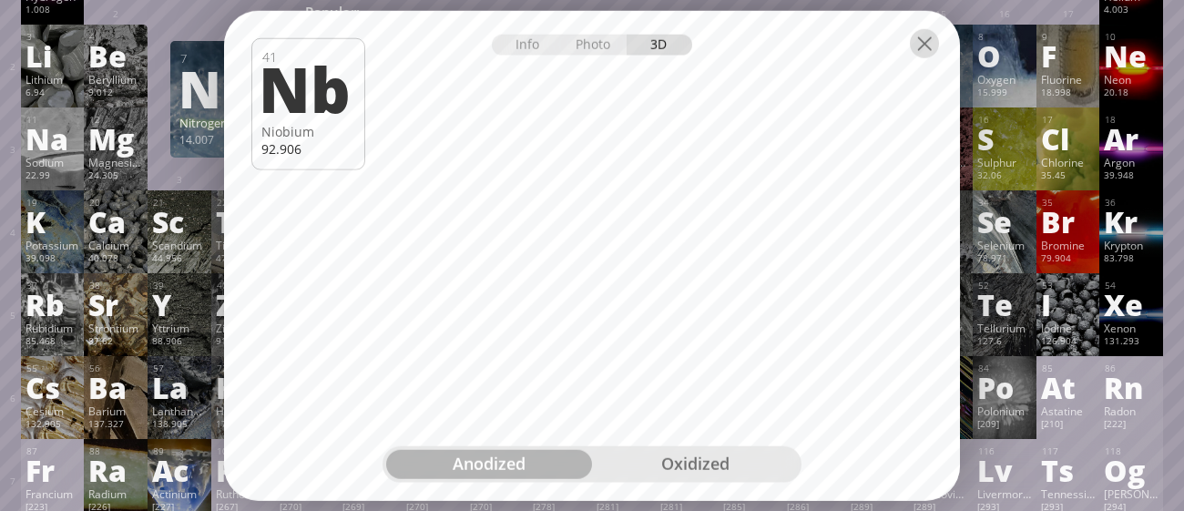
click at [923, 43] on div at bounding box center [924, 42] width 29 height 29
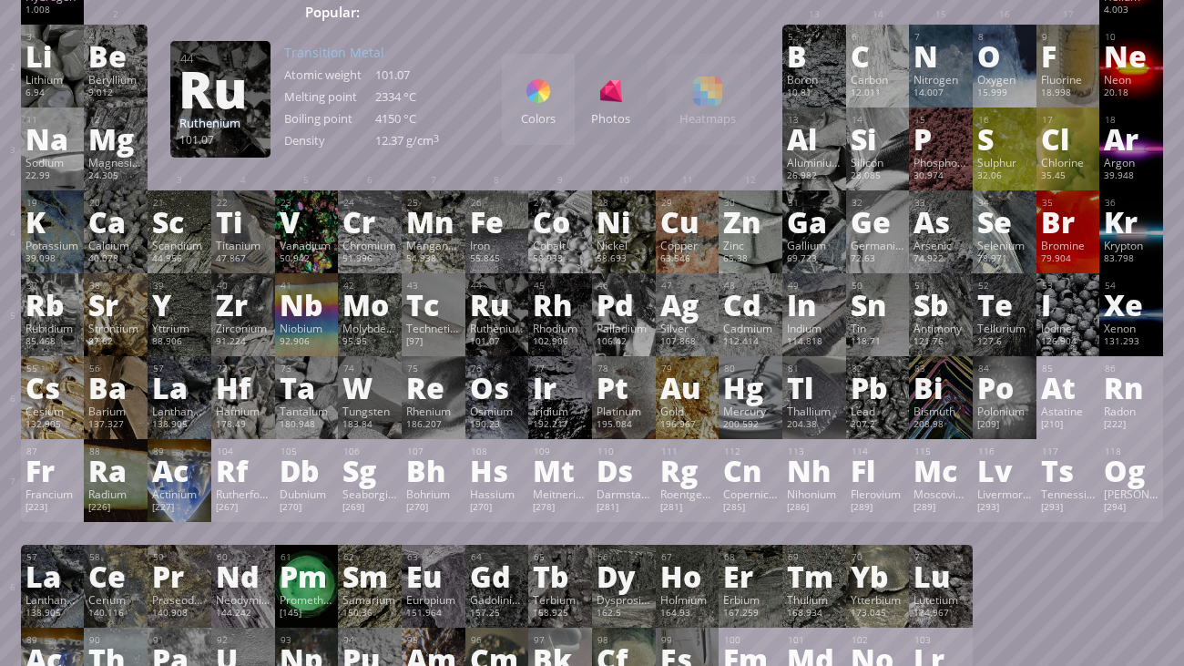
click at [505, 293] on div "Ru" at bounding box center [497, 304] width 55 height 29
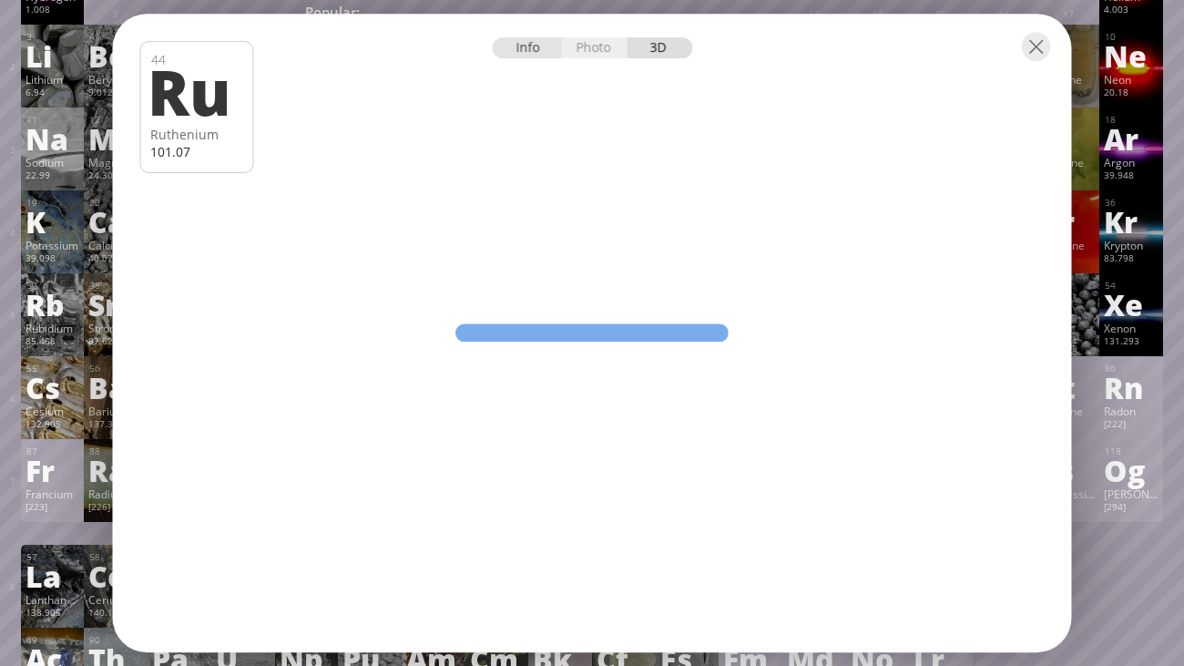
click at [534, 52] on div "Info" at bounding box center [527, 47] width 70 height 21
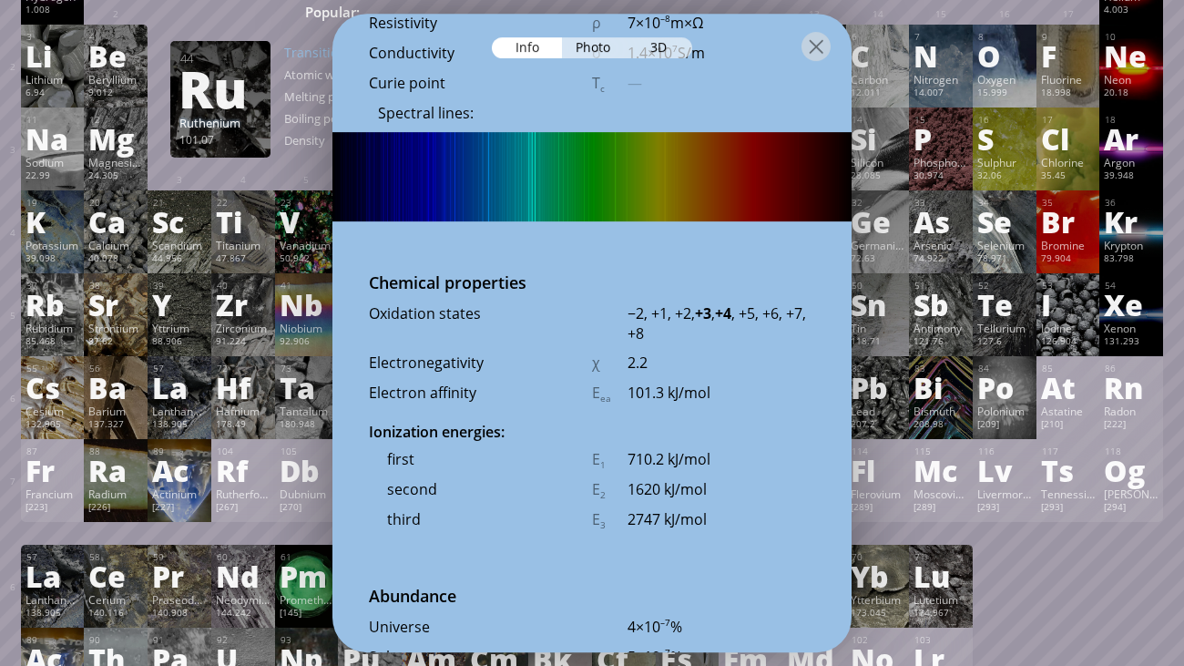
scroll to position [3741, 0]
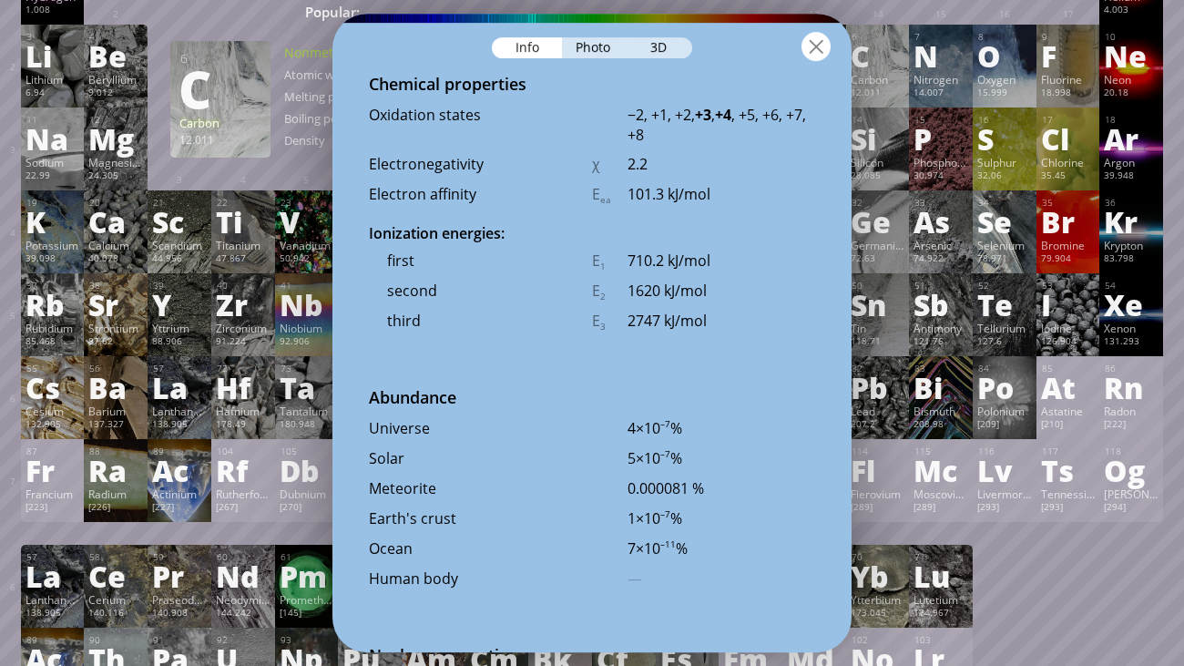
click at [823, 44] on div at bounding box center [816, 46] width 29 height 29
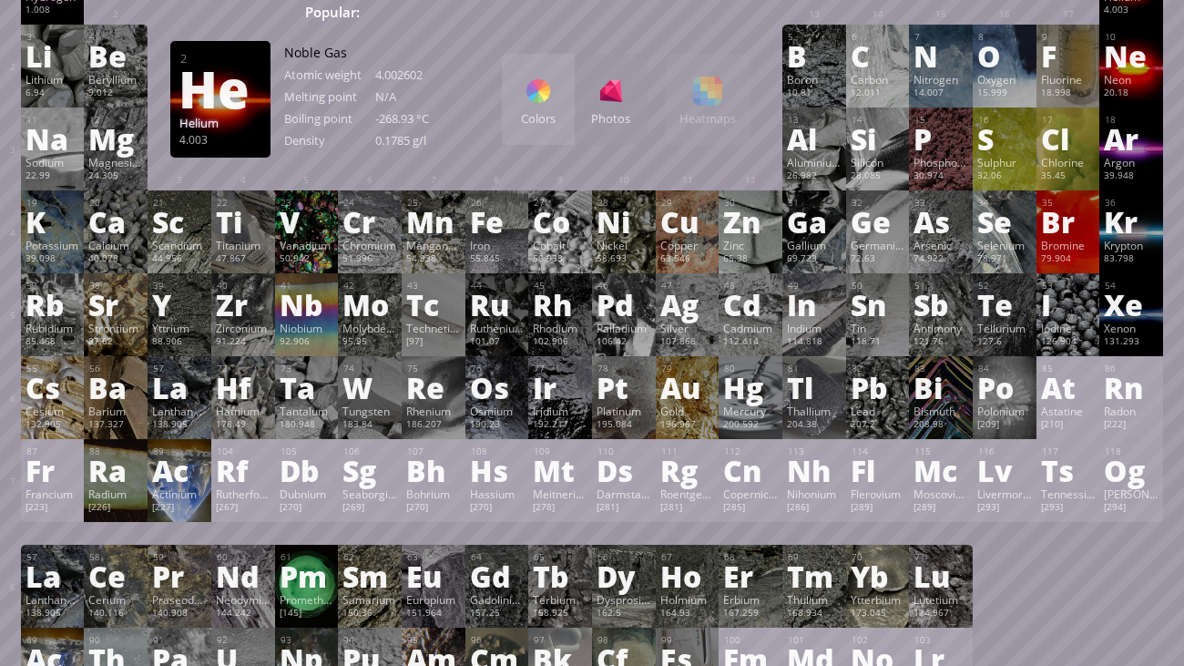
click at [523, 110] on div "Colors" at bounding box center [538, 118] width 73 height 16
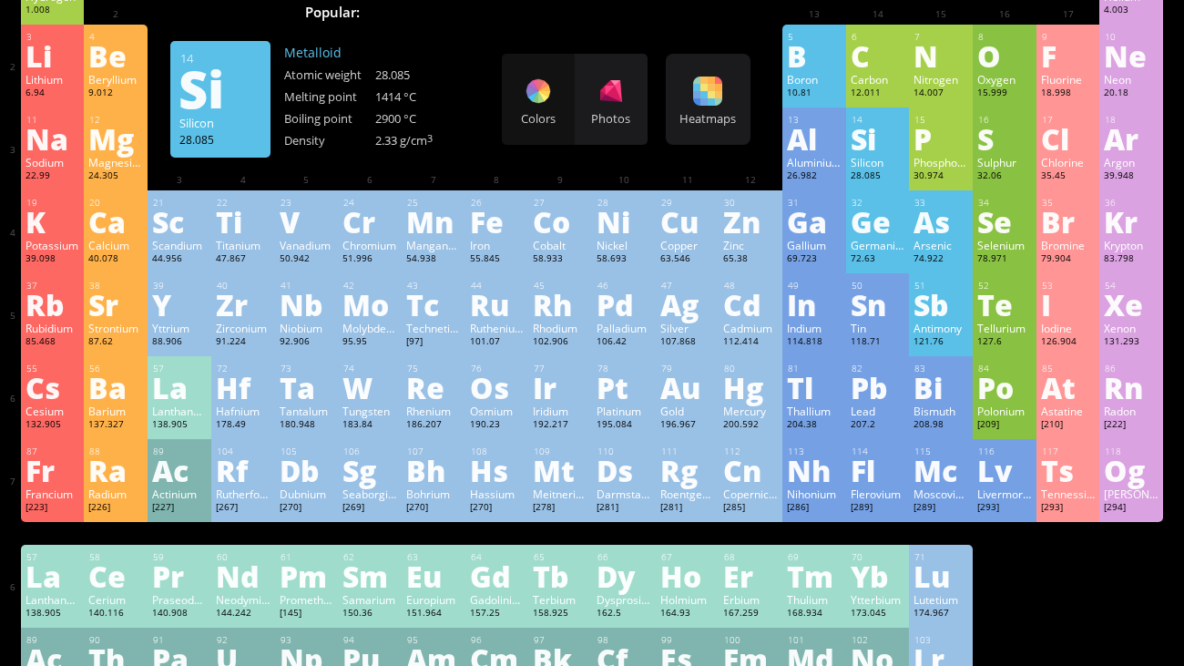
click at [863, 163] on div "Silicon" at bounding box center [878, 162] width 55 height 15
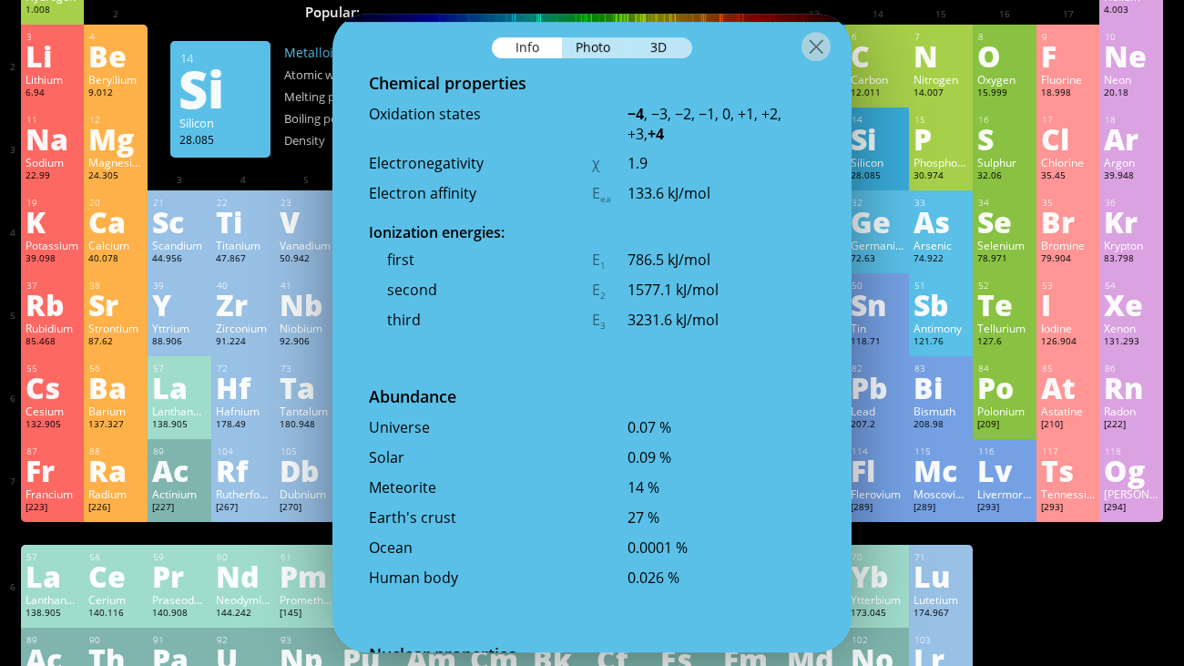
scroll to position [3512, 0]
click at [664, 56] on div "3D" at bounding box center [660, 47] width 66 height 21
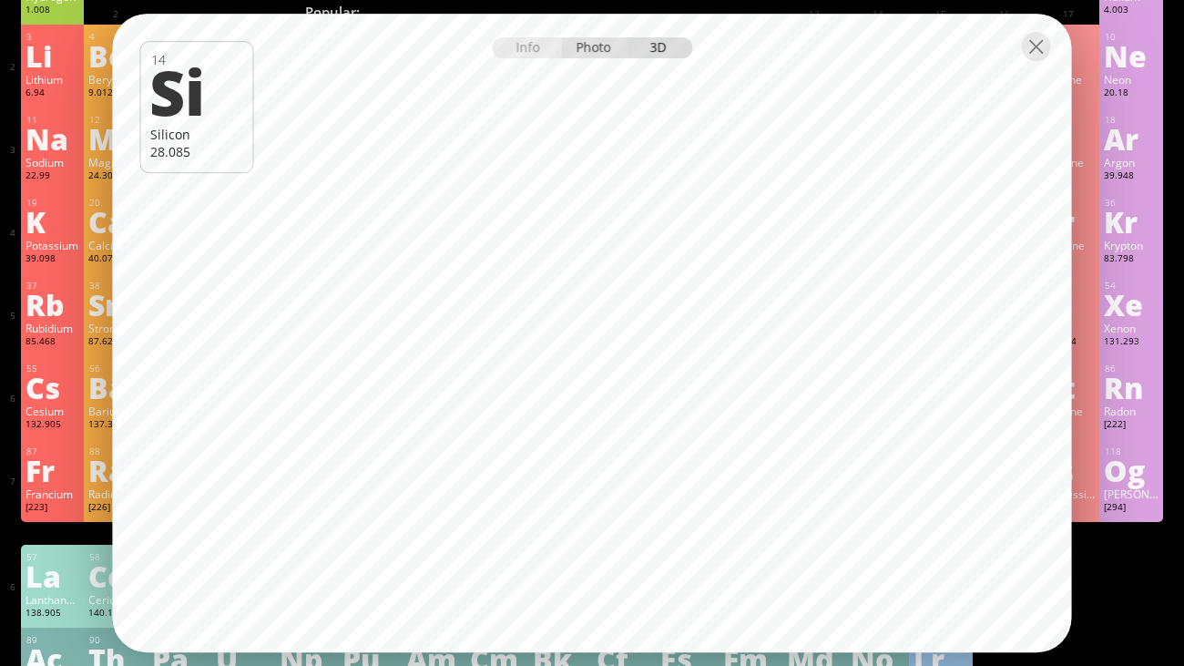
click at [598, 54] on div "Photo" at bounding box center [595, 47] width 66 height 21
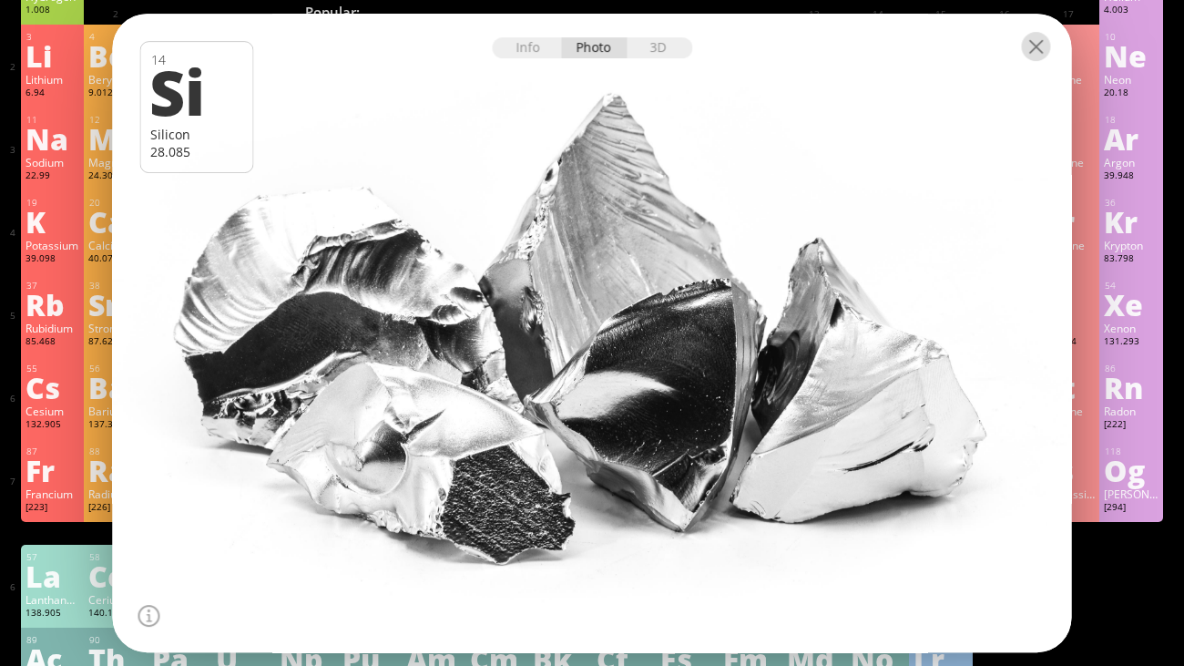
click at [1028, 54] on div at bounding box center [1036, 46] width 29 height 29
